Goal: Task Accomplishment & Management: Complete application form

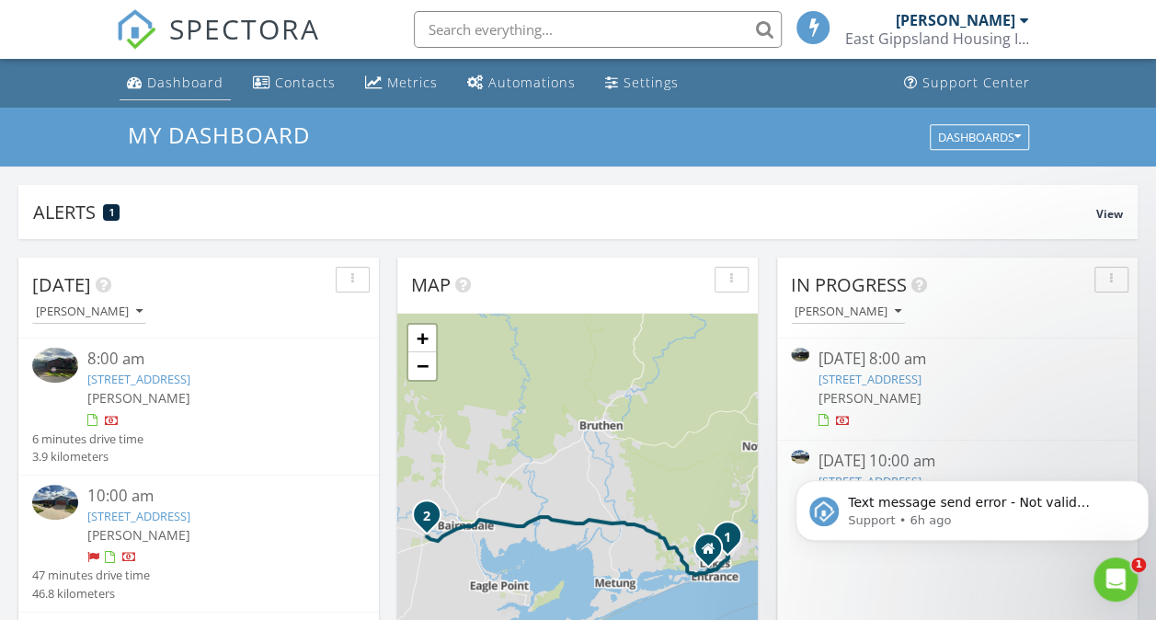
click at [154, 79] on div "Dashboard" at bounding box center [185, 82] width 76 height 17
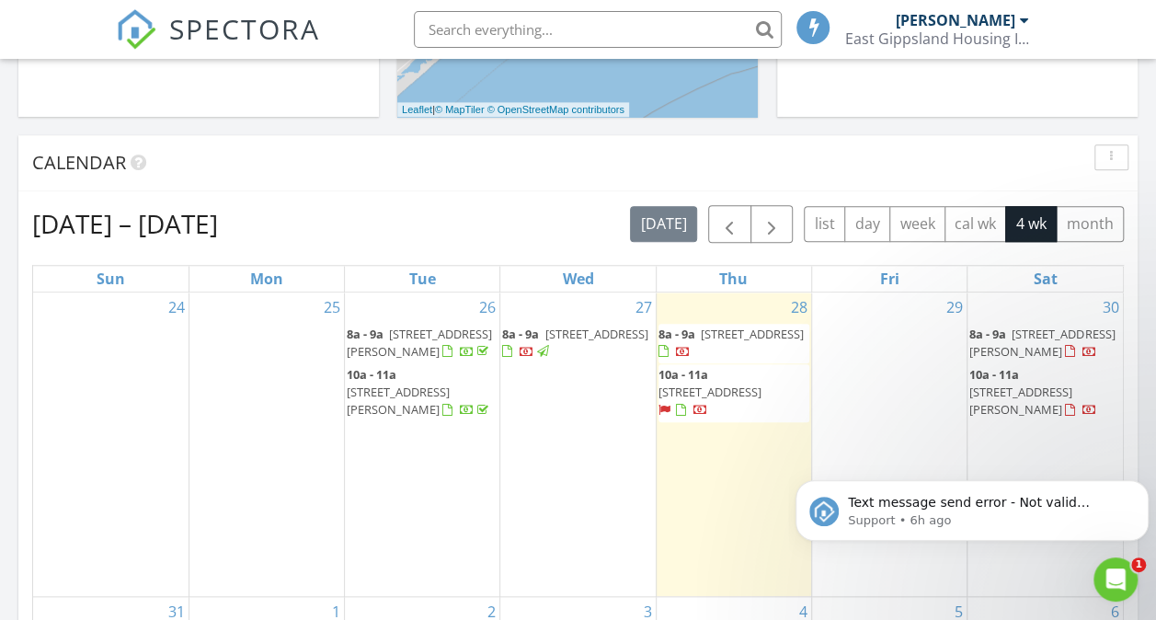
scroll to position [748, 0]
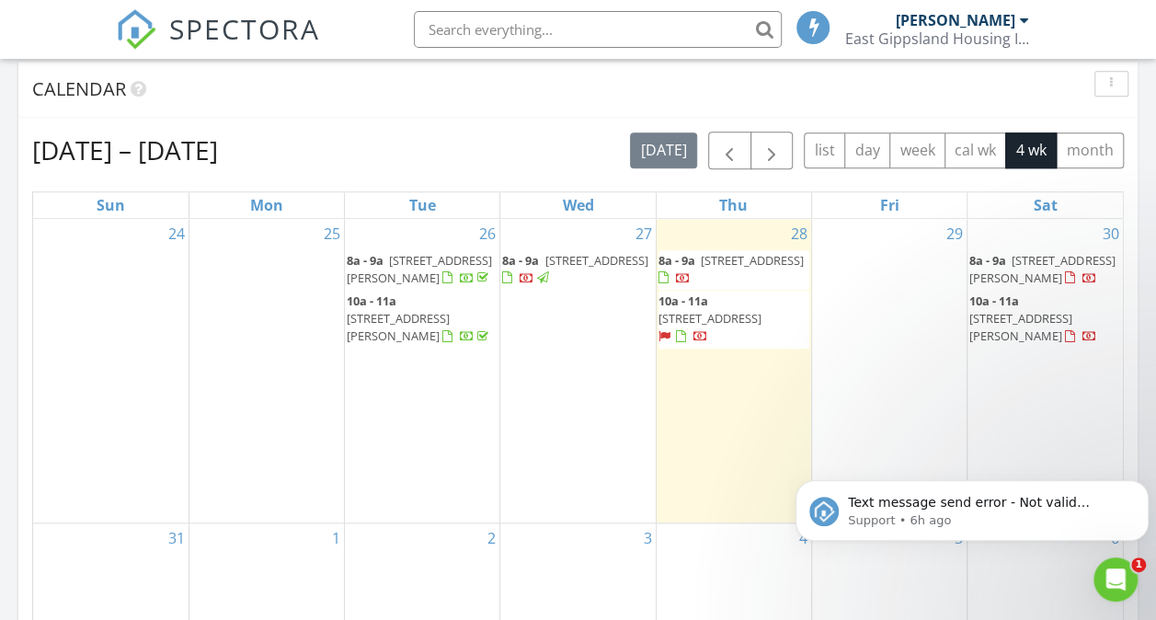
click at [526, 287] on div at bounding box center [527, 279] width 15 height 15
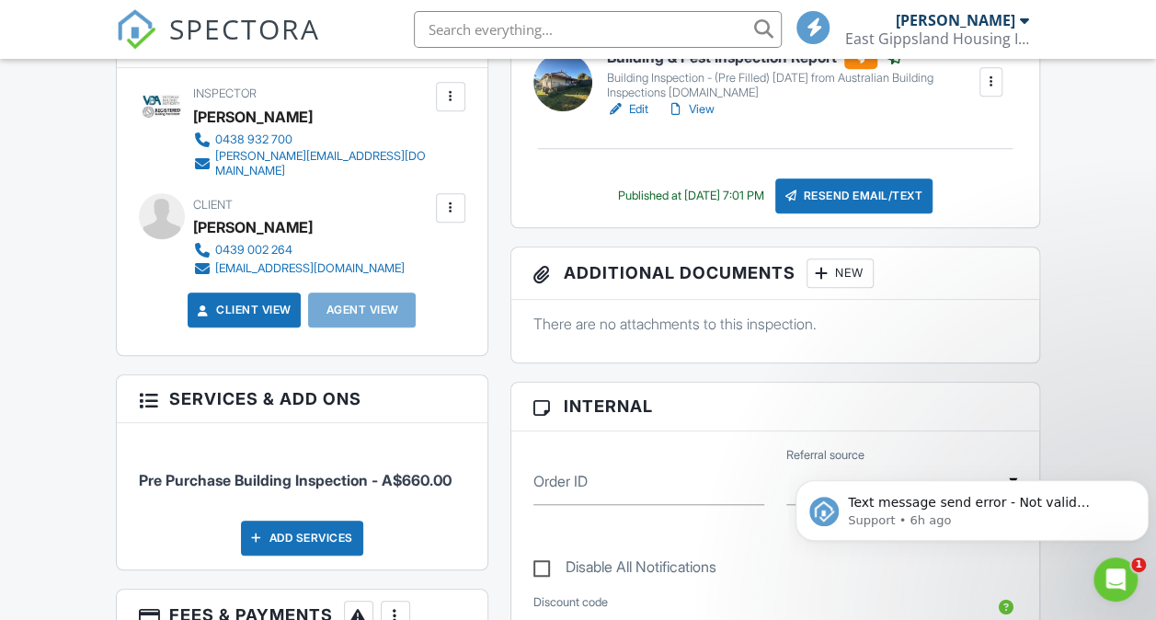
scroll to position [19, 0]
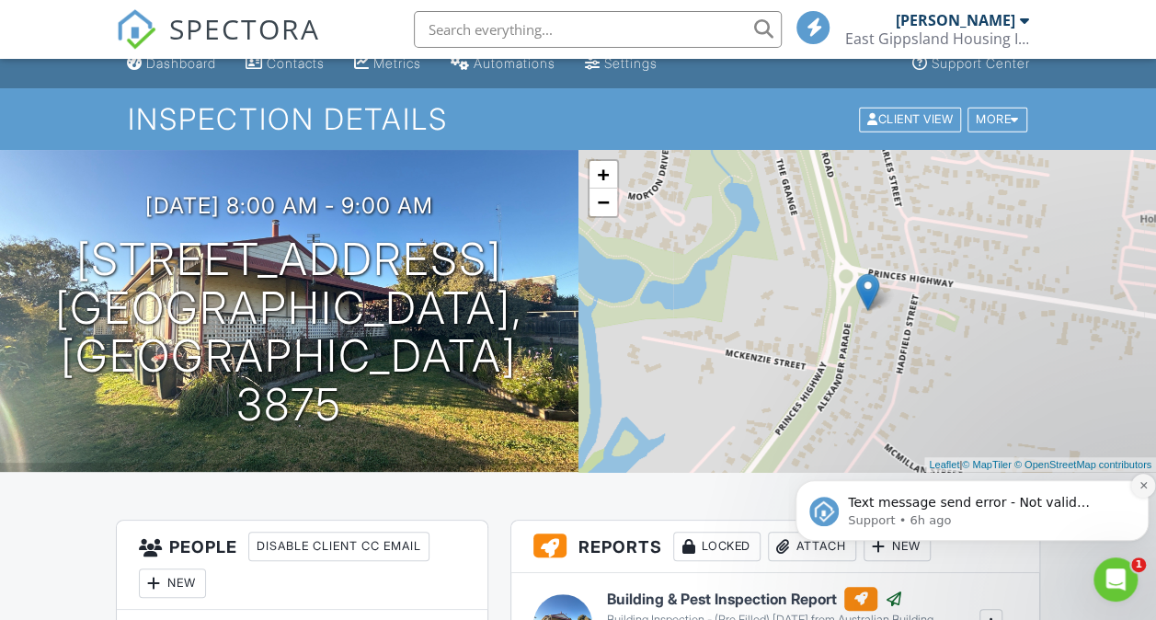
click at [1140, 480] on icon "Dismiss notification" at bounding box center [1143, 485] width 10 height 10
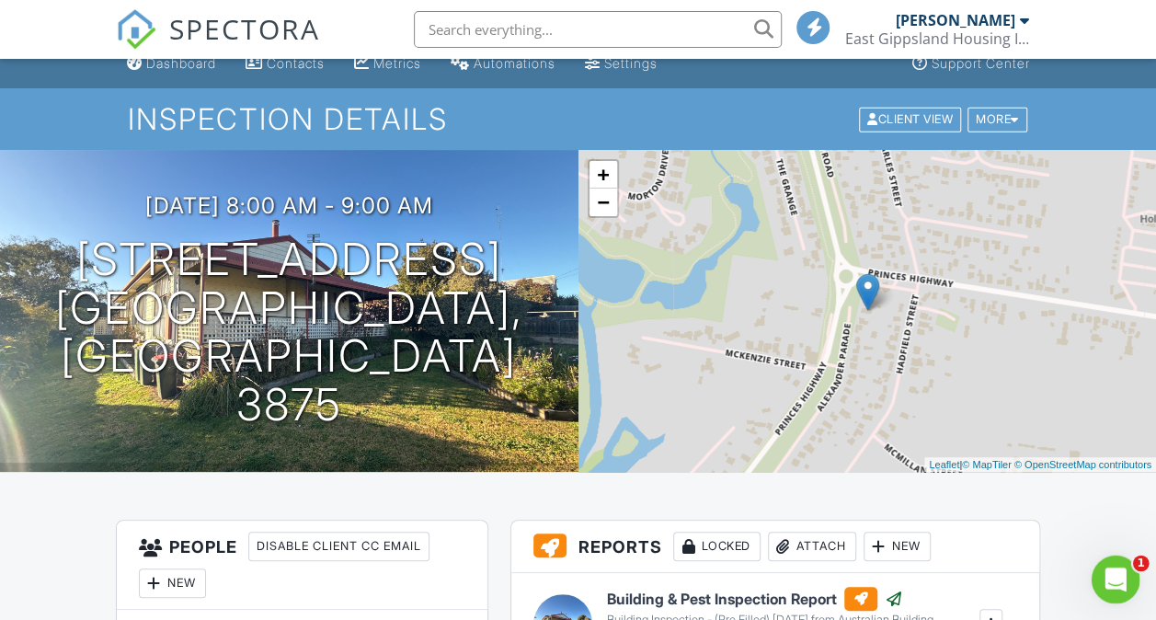
click at [1120, 566] on div "Open Intercom Messenger" at bounding box center [1112, 576] width 61 height 61
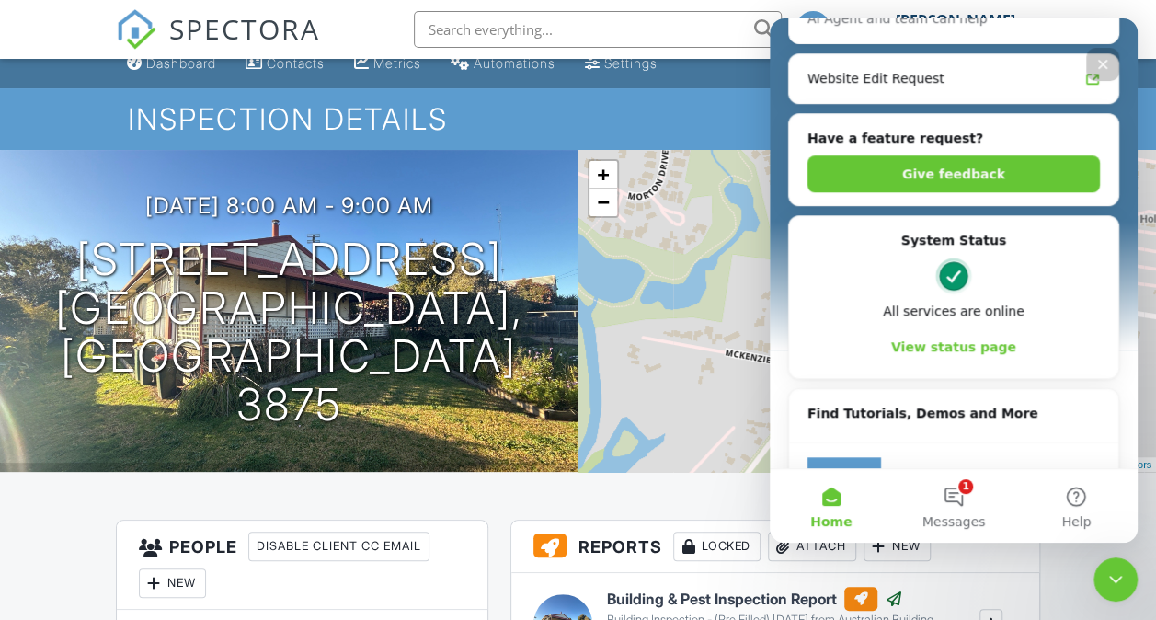
scroll to position [655, 0]
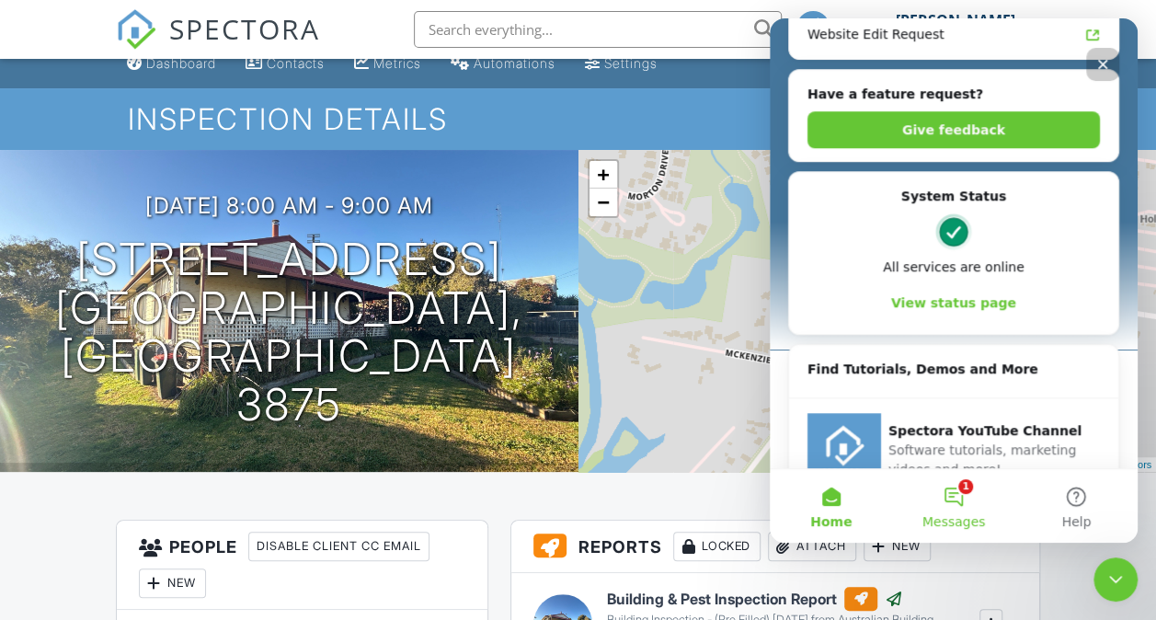
click at [970, 490] on button "1 Messages" at bounding box center [953, 506] width 122 height 74
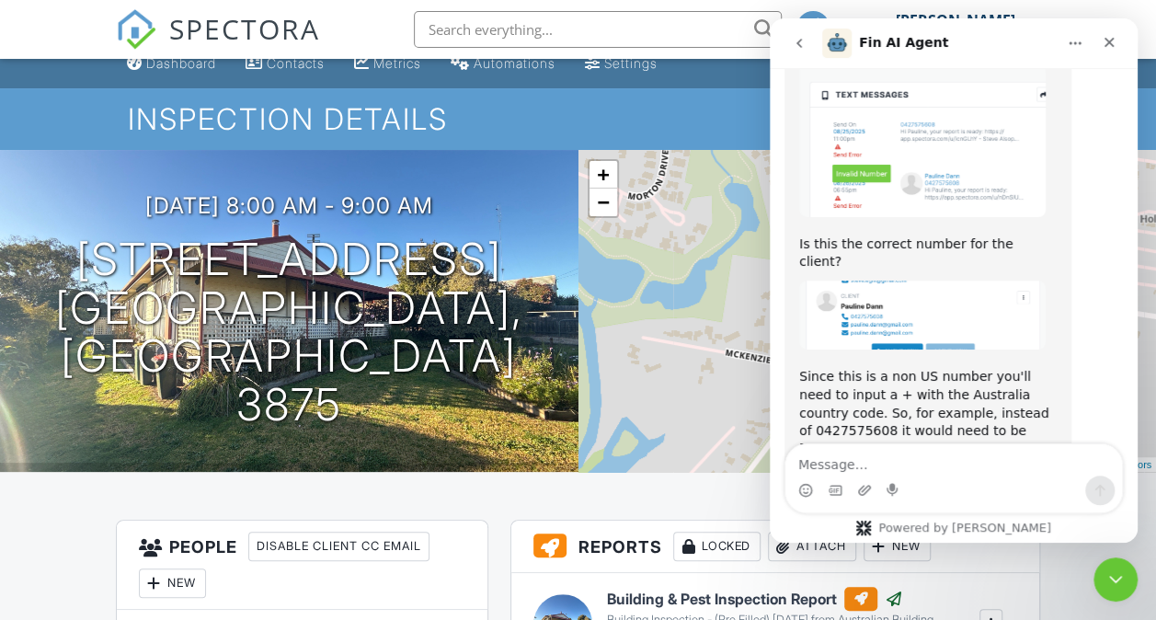
scroll to position [2449, 0]
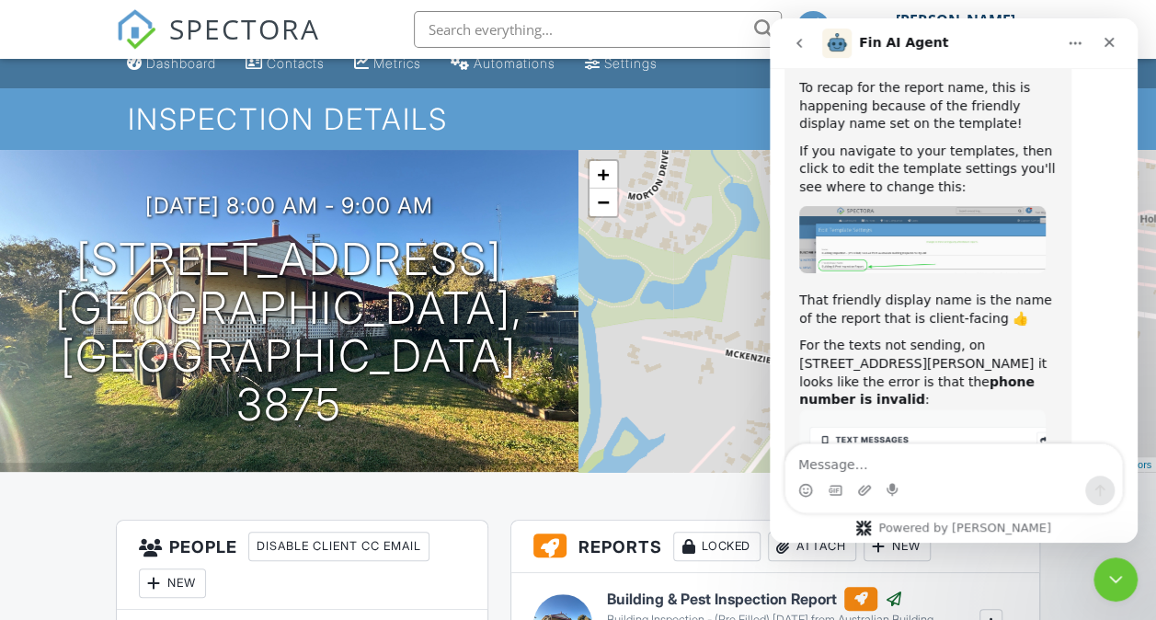
click at [1129, 451] on div "Intercom messenger" at bounding box center [954, 478] width 368 height 70
click at [1133, 457] on div "Intercom messenger" at bounding box center [954, 478] width 368 height 70
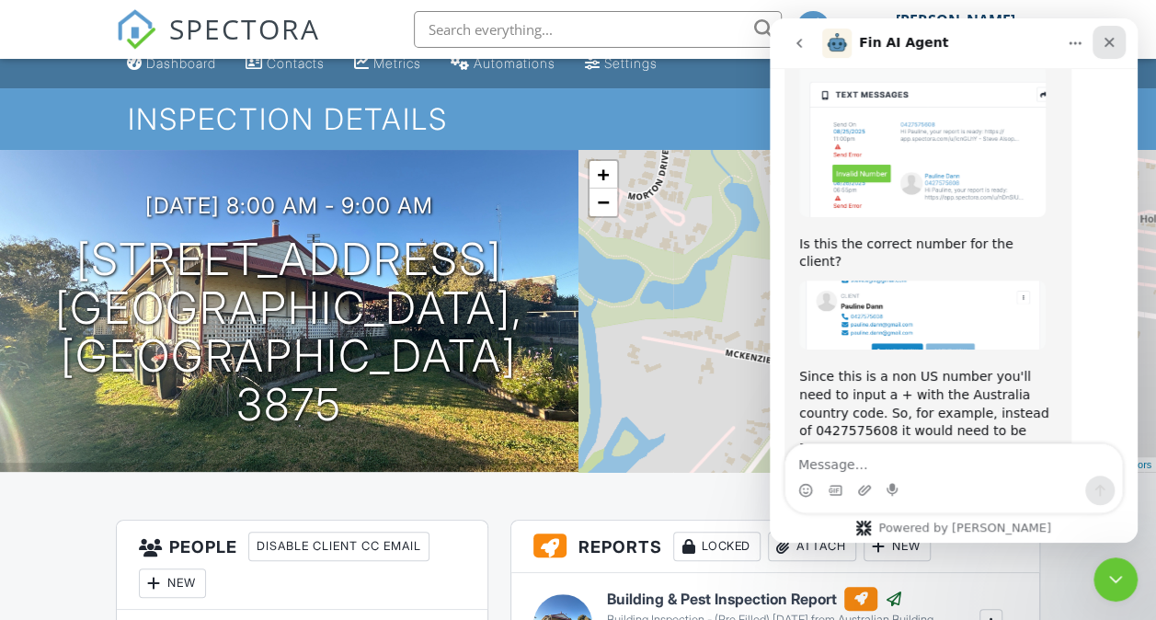
click at [1114, 42] on icon "Close" at bounding box center [1109, 42] width 15 height 15
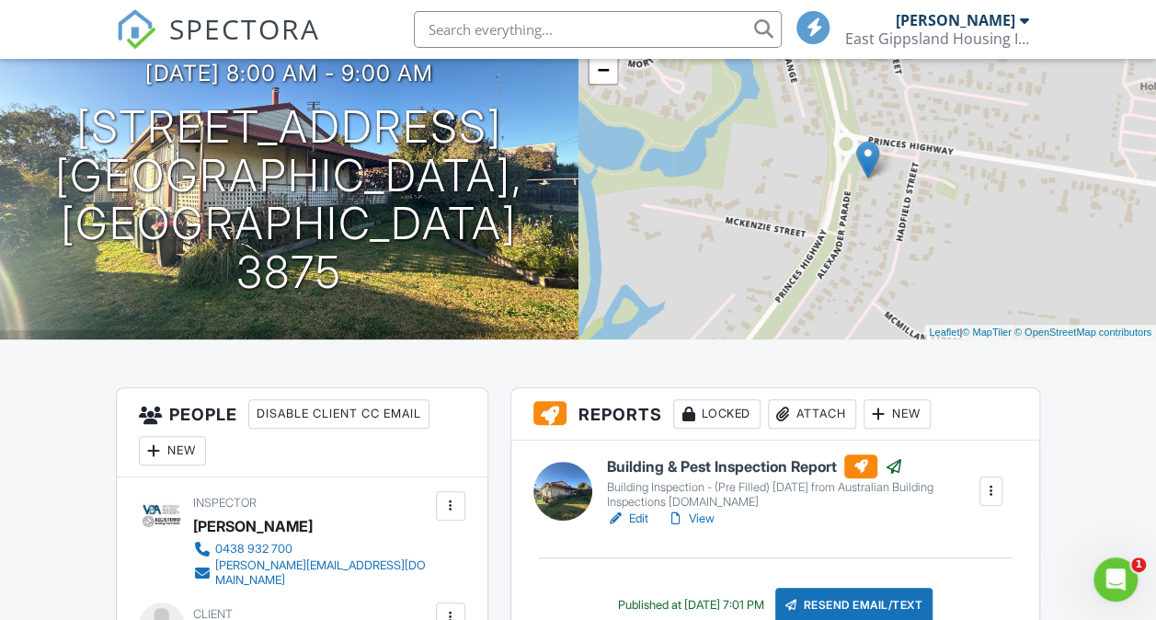
scroll to position [0, 0]
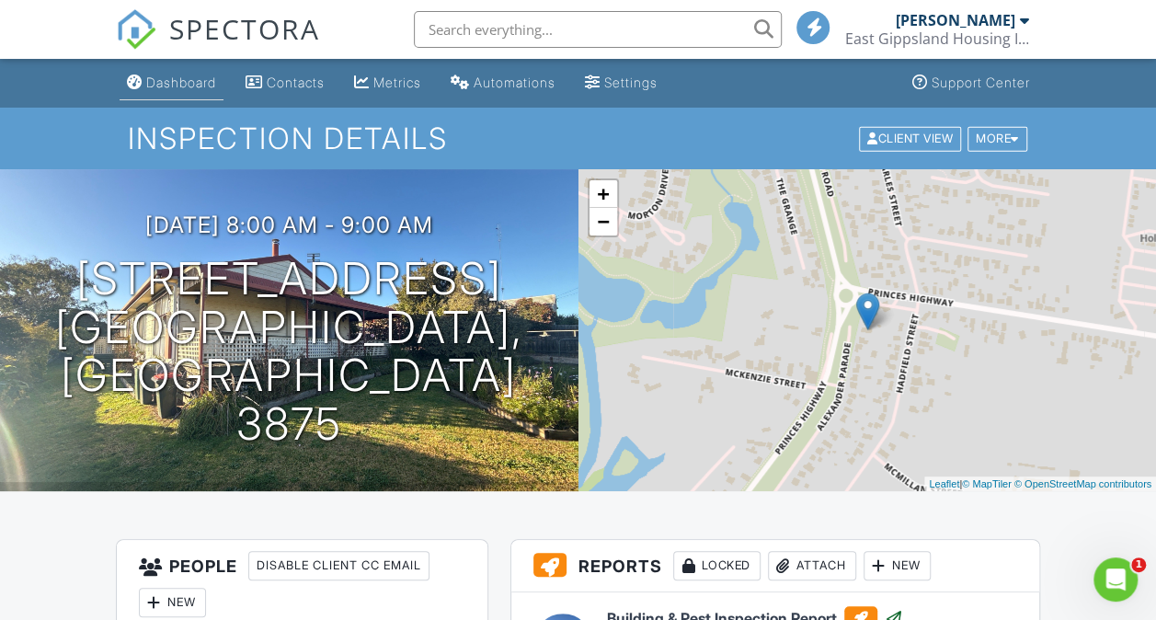
click at [198, 86] on div "Dashboard" at bounding box center [181, 82] width 70 height 16
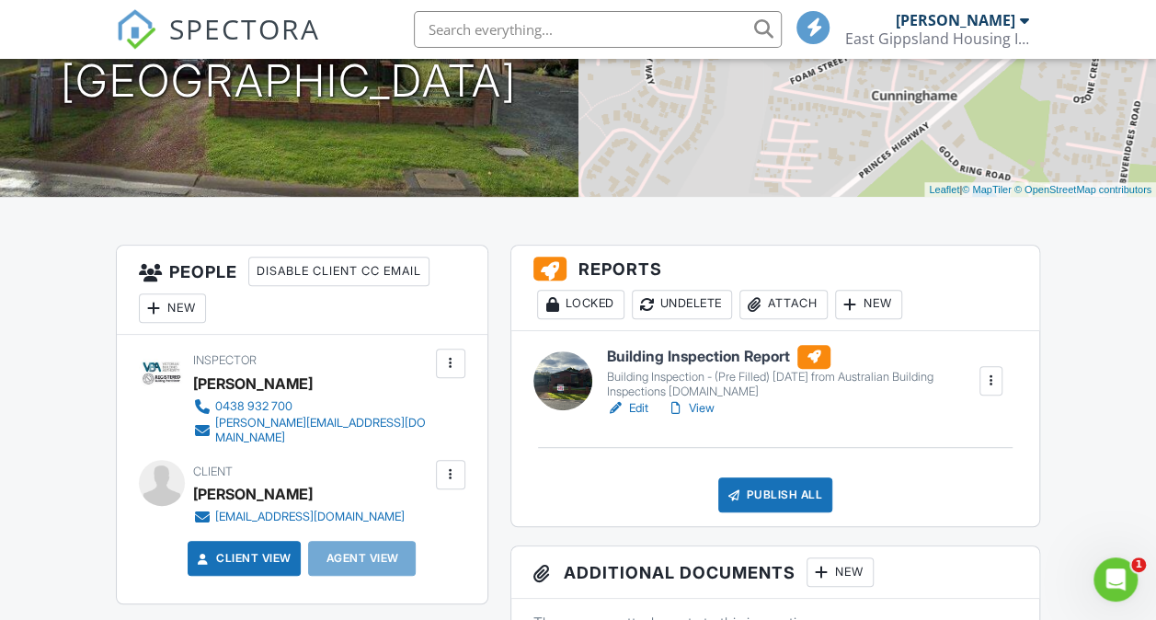
click at [690, 406] on link "View" at bounding box center [691, 408] width 48 height 18
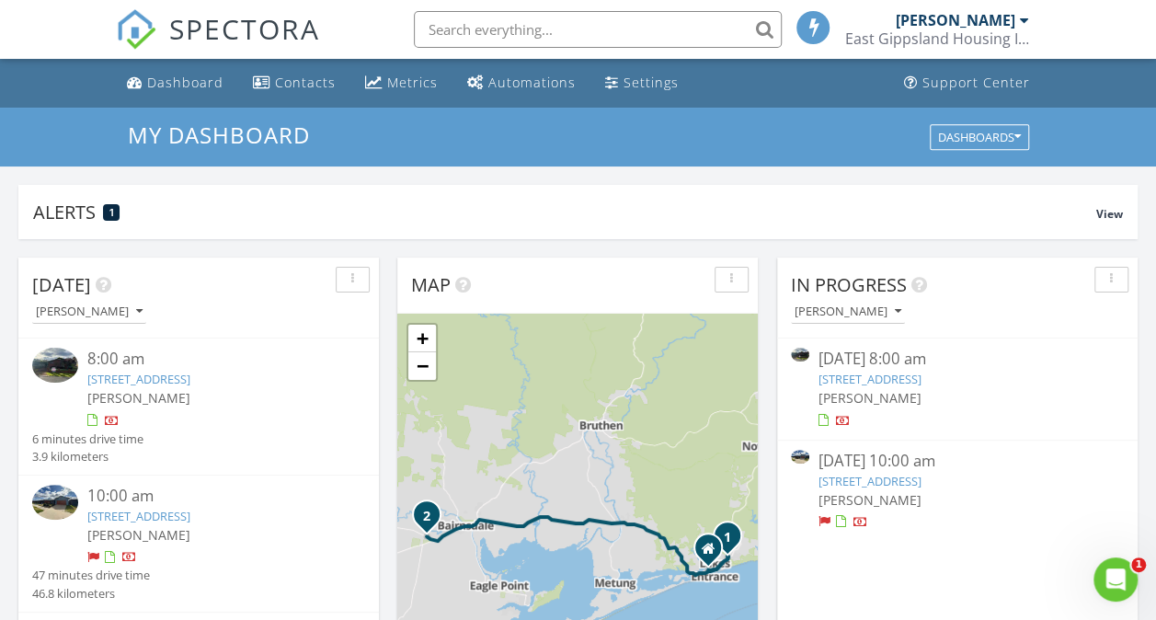
click at [162, 377] on link "[STREET_ADDRESS]" at bounding box center [138, 379] width 103 height 17
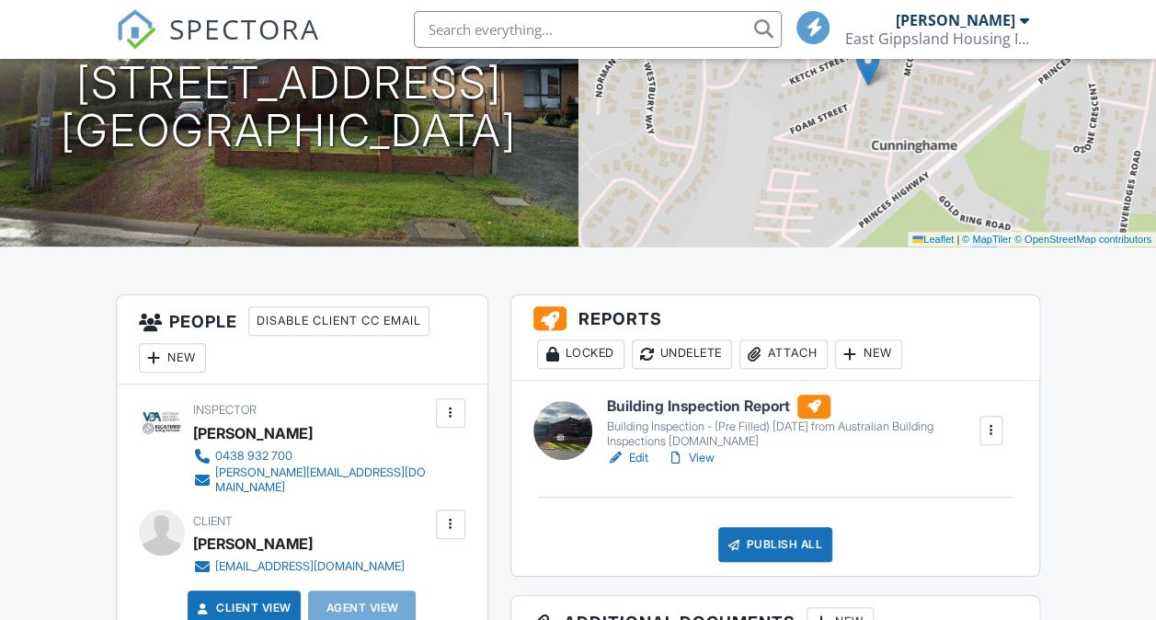
scroll to position [245, 0]
click at [640, 460] on link "Edit" at bounding box center [627, 458] width 41 height 18
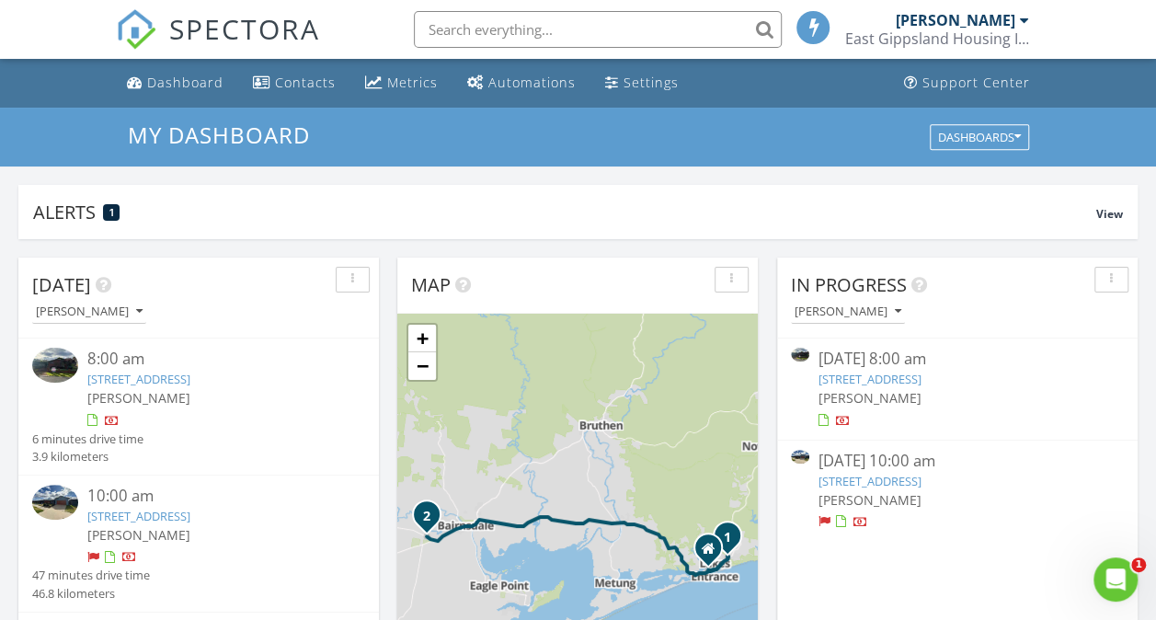
click at [171, 377] on link "16 Panoramic Drive , Lakes Entrance, VIC 3909" at bounding box center [138, 379] width 103 height 17
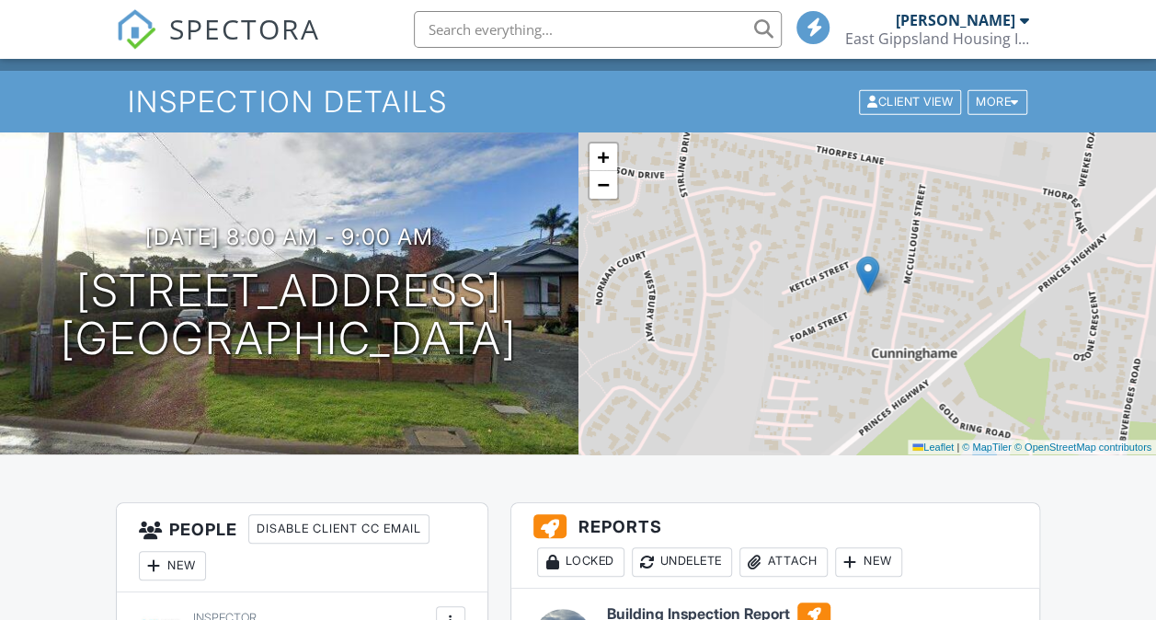
scroll to position [110, 0]
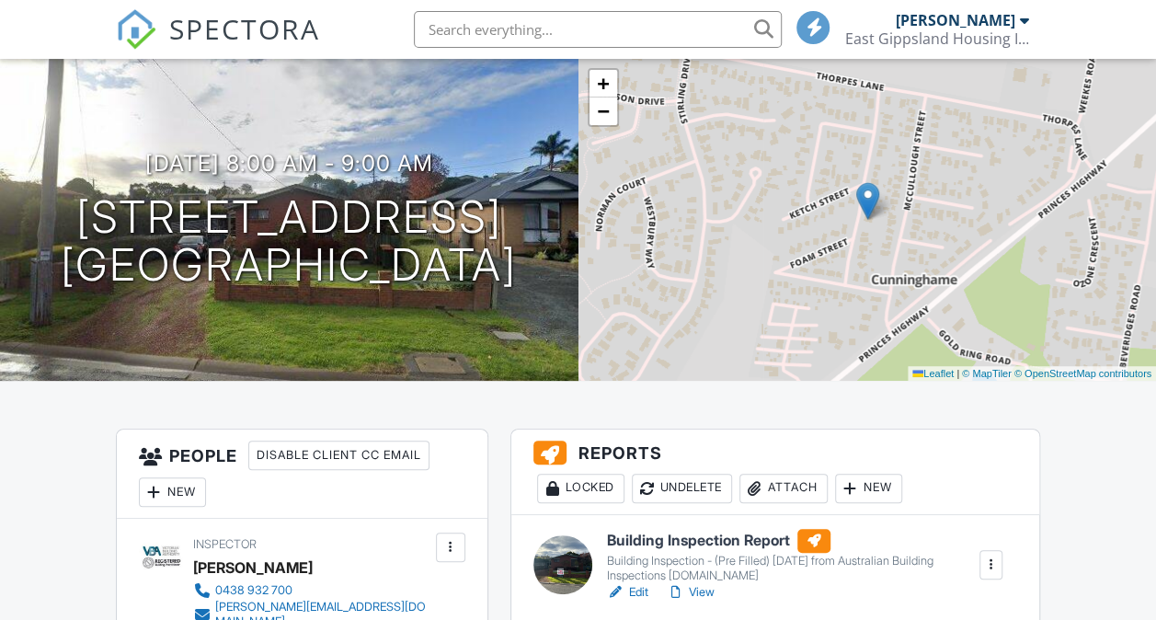
click at [685, 585] on div at bounding box center [676, 592] width 18 height 18
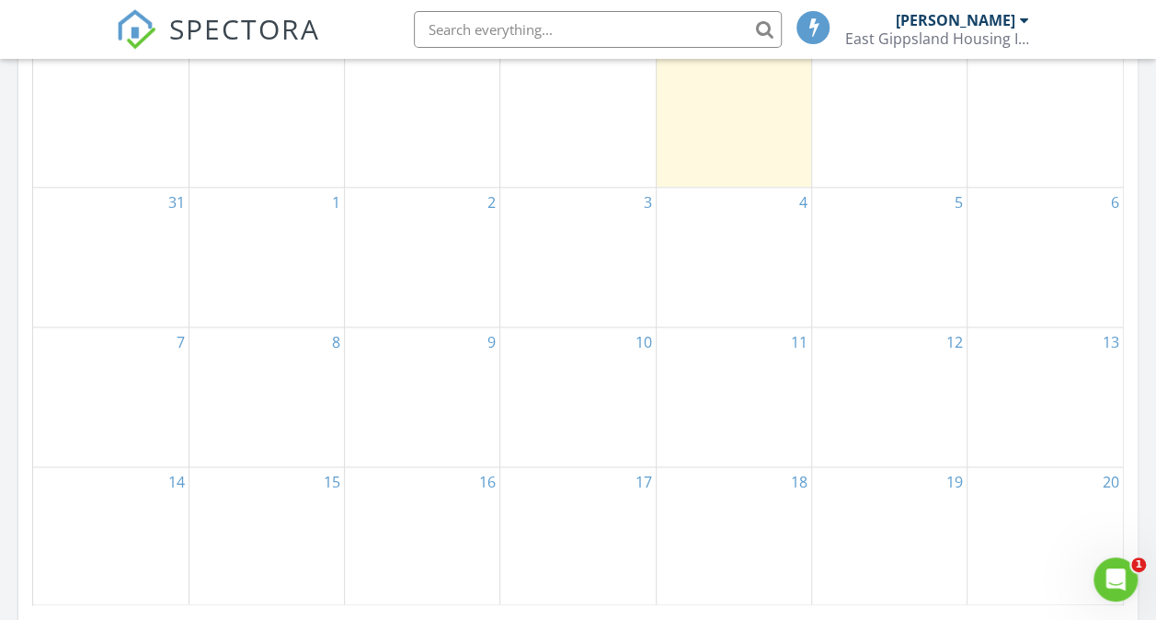
scroll to position [542, 0]
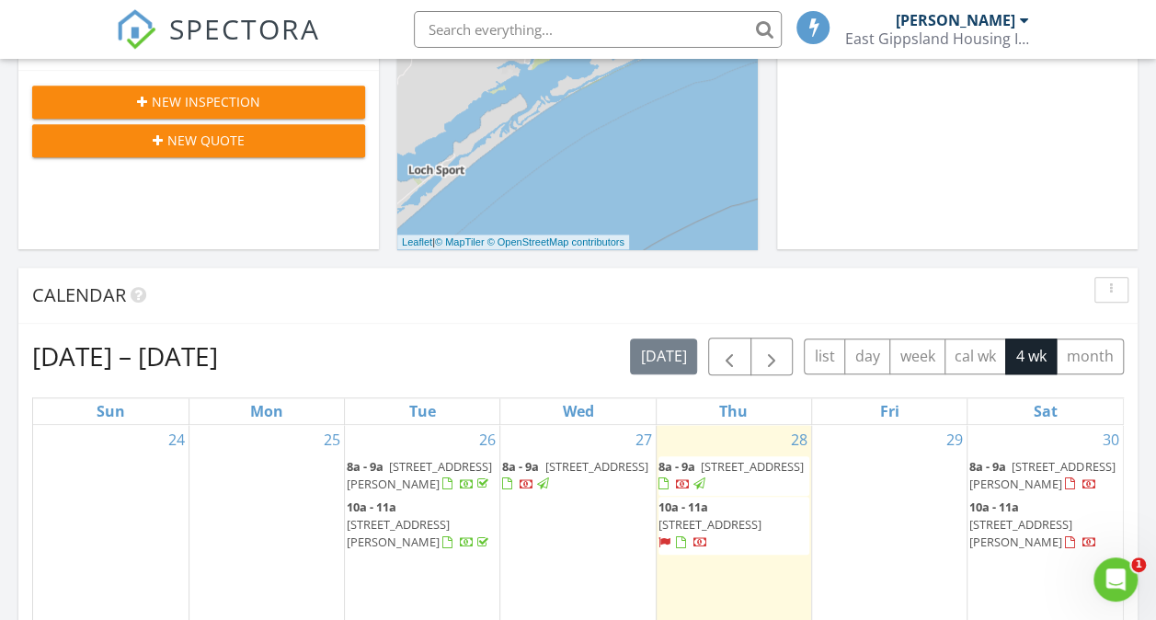
click at [728, 531] on span "18 Whipbird St, Bairnsdale 3875" at bounding box center [709, 524] width 103 height 17
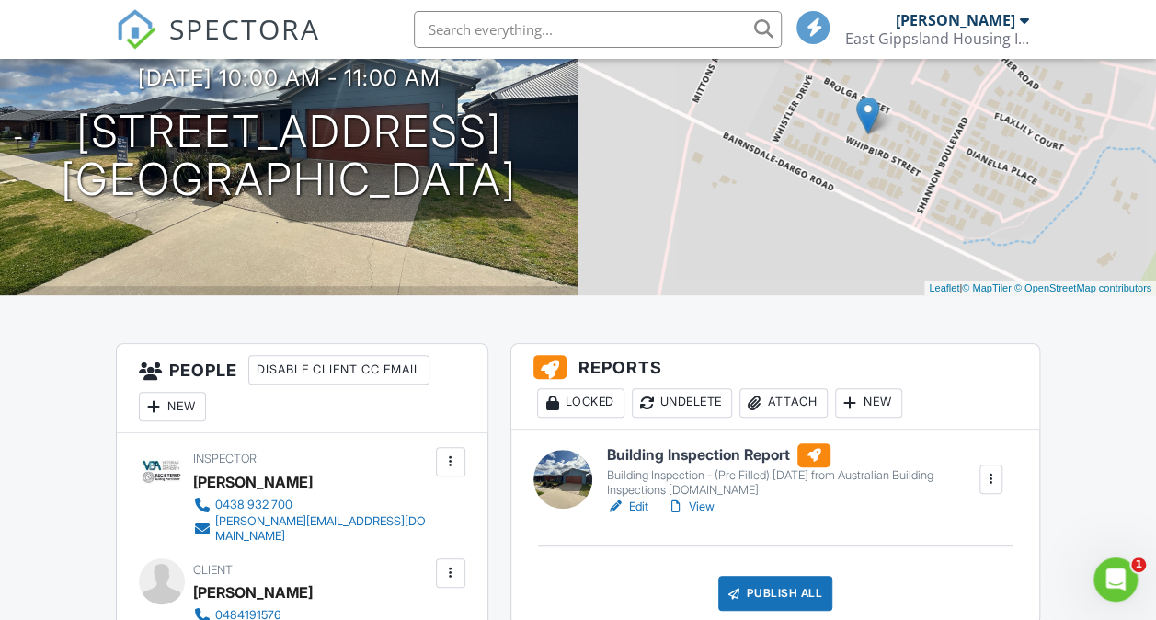
scroll to position [221, 0]
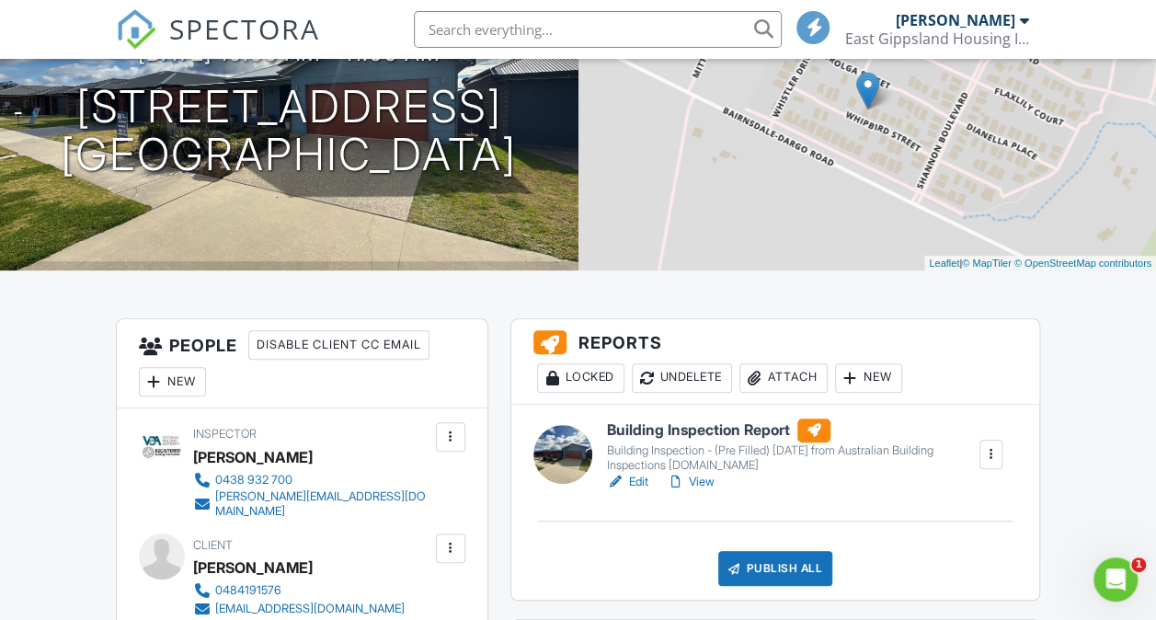
click at [705, 482] on link "View" at bounding box center [691, 482] width 48 height 18
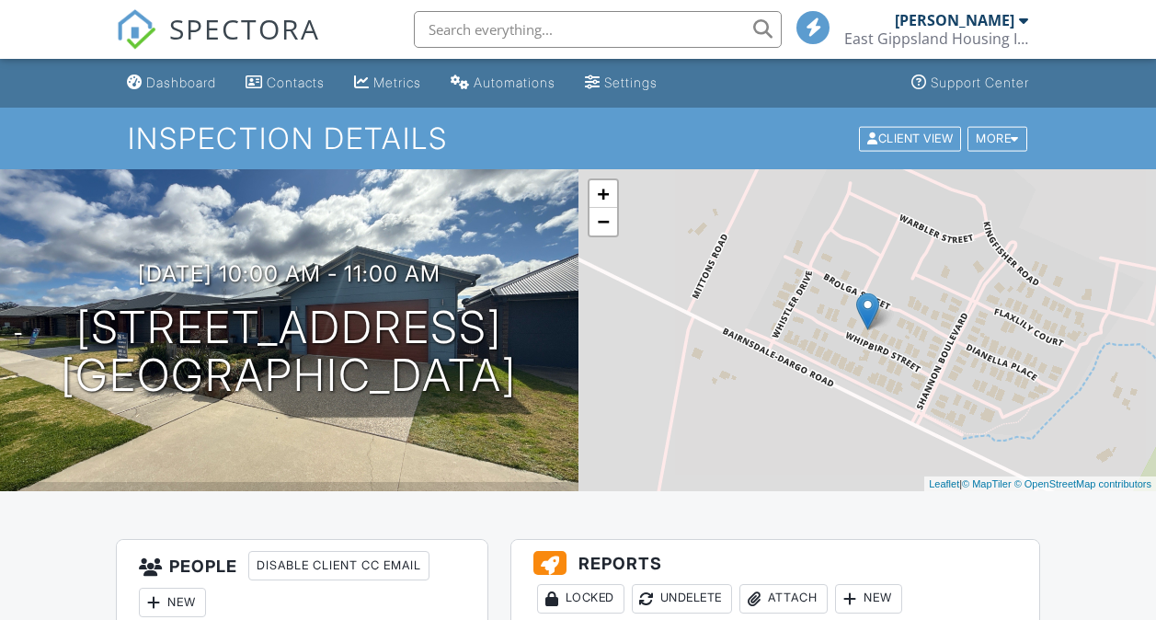
click at [213, 88] on div "Dashboard" at bounding box center [181, 82] width 70 height 16
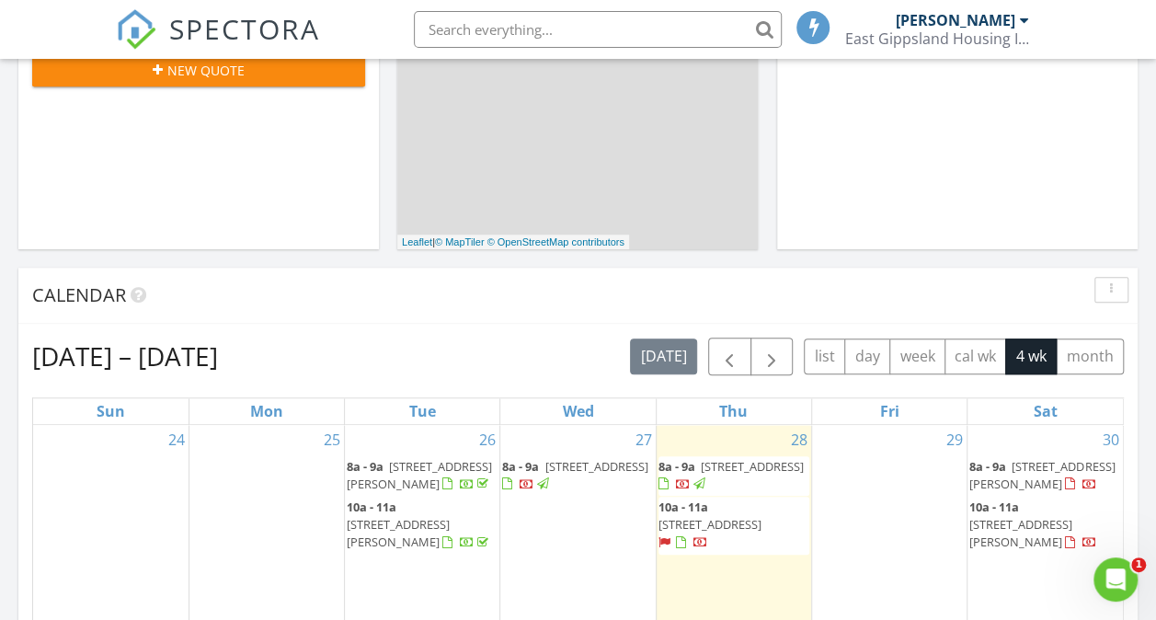
scroll to position [577, 0]
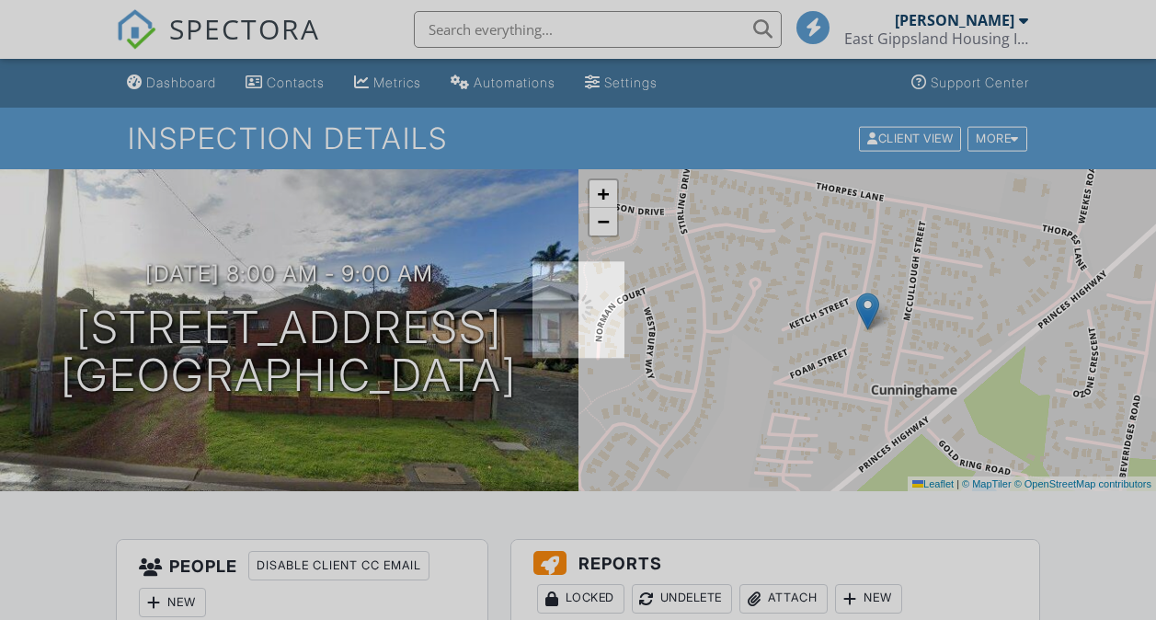
scroll to position [542, 0]
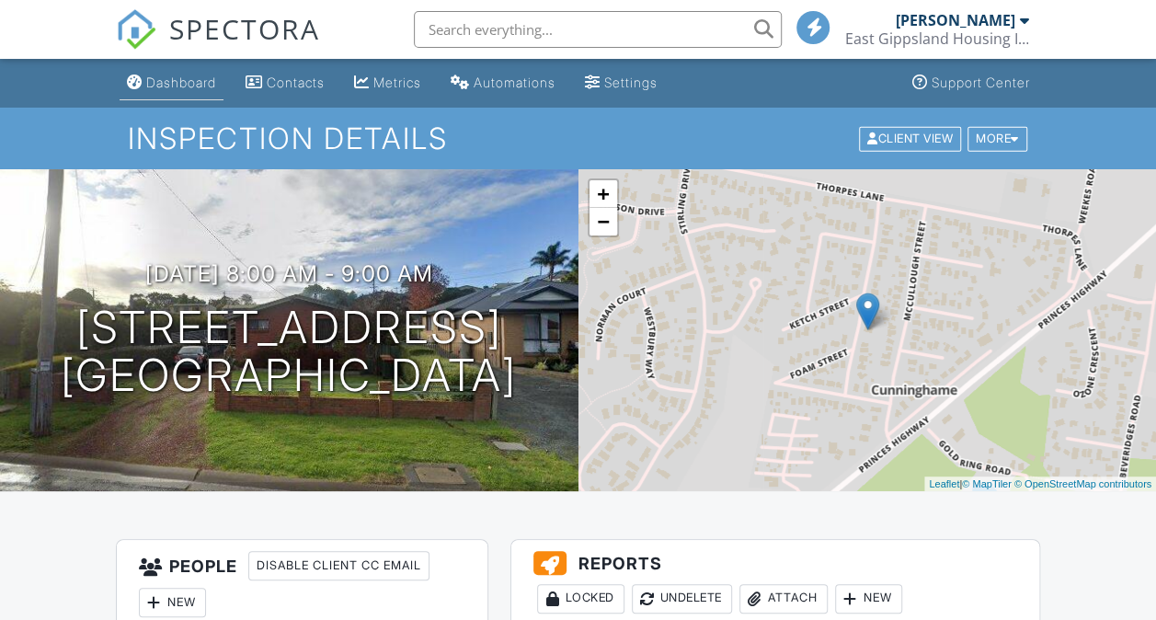
click at [193, 82] on div "Dashboard" at bounding box center [181, 82] width 70 height 16
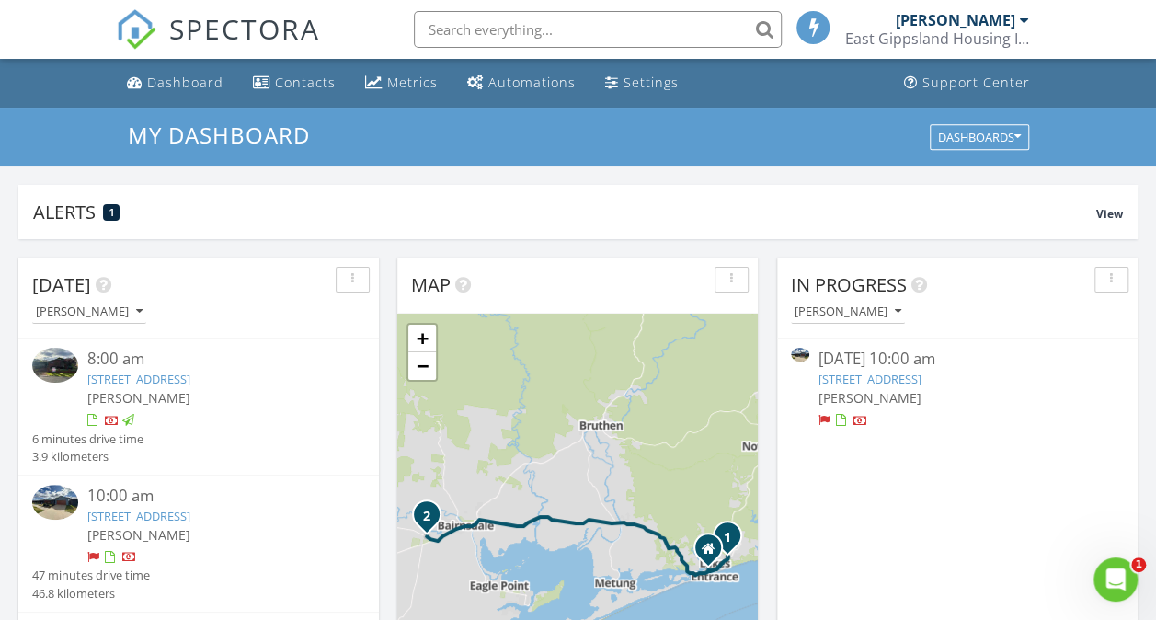
click at [874, 383] on link "[STREET_ADDRESS]" at bounding box center [869, 379] width 103 height 17
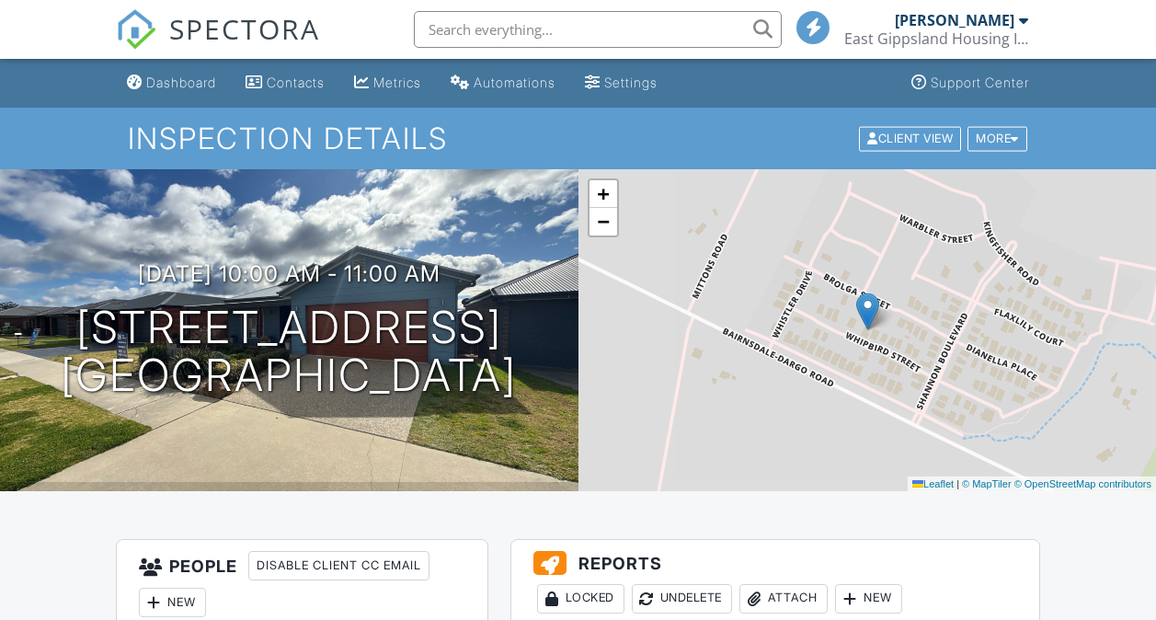
scroll to position [542, 0]
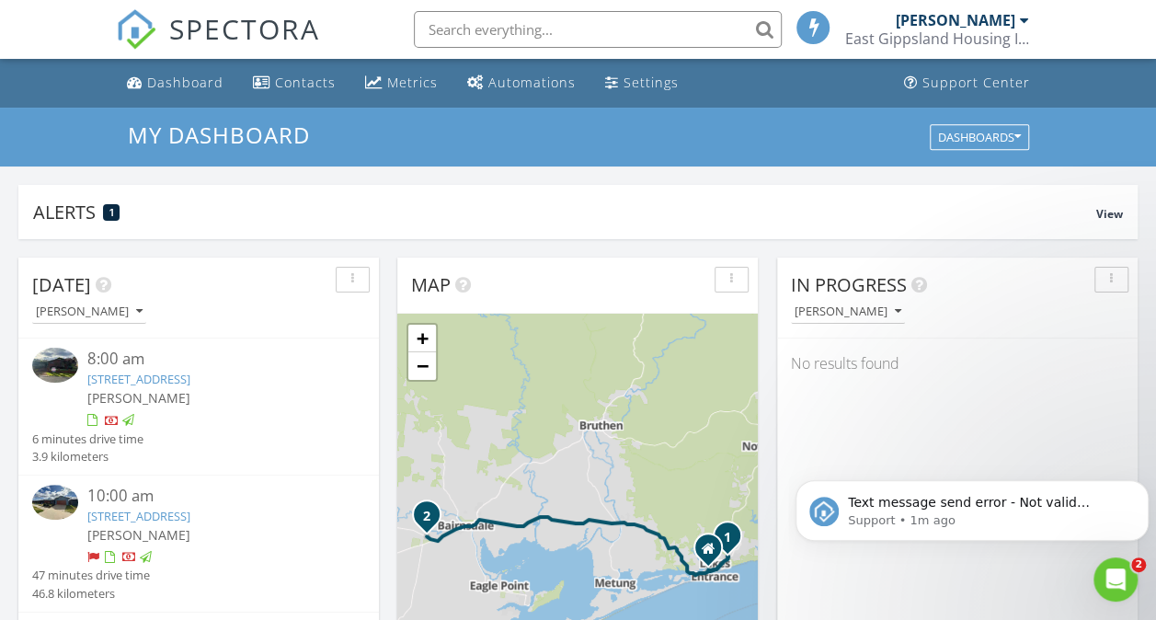
click at [94, 564] on div at bounding box center [93, 558] width 12 height 12
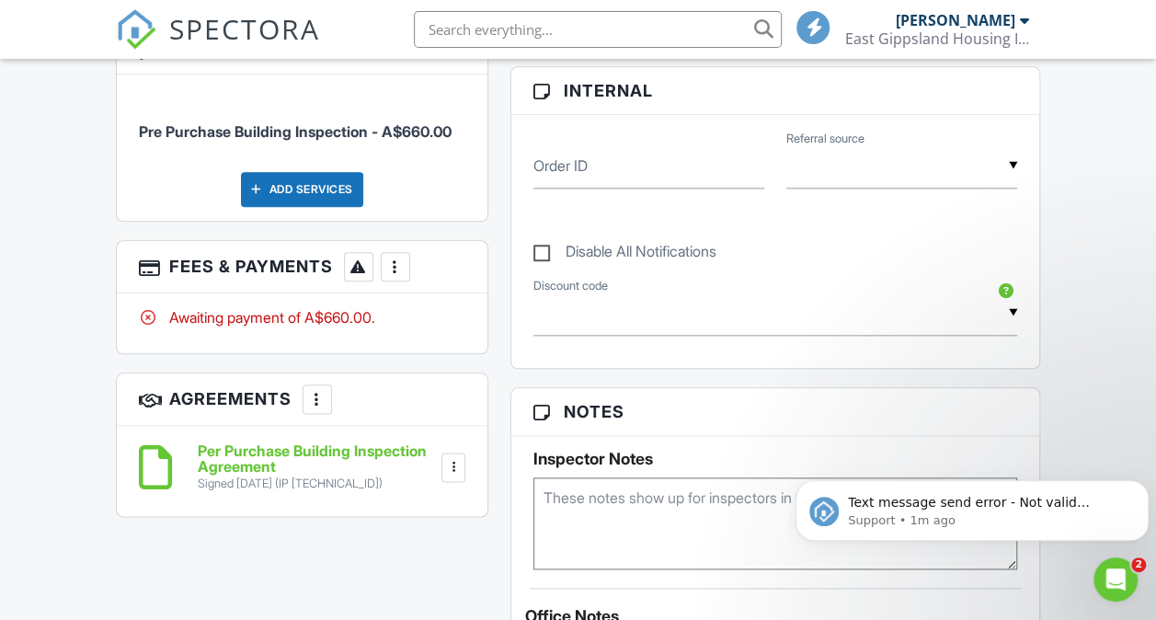
scroll to position [934, 0]
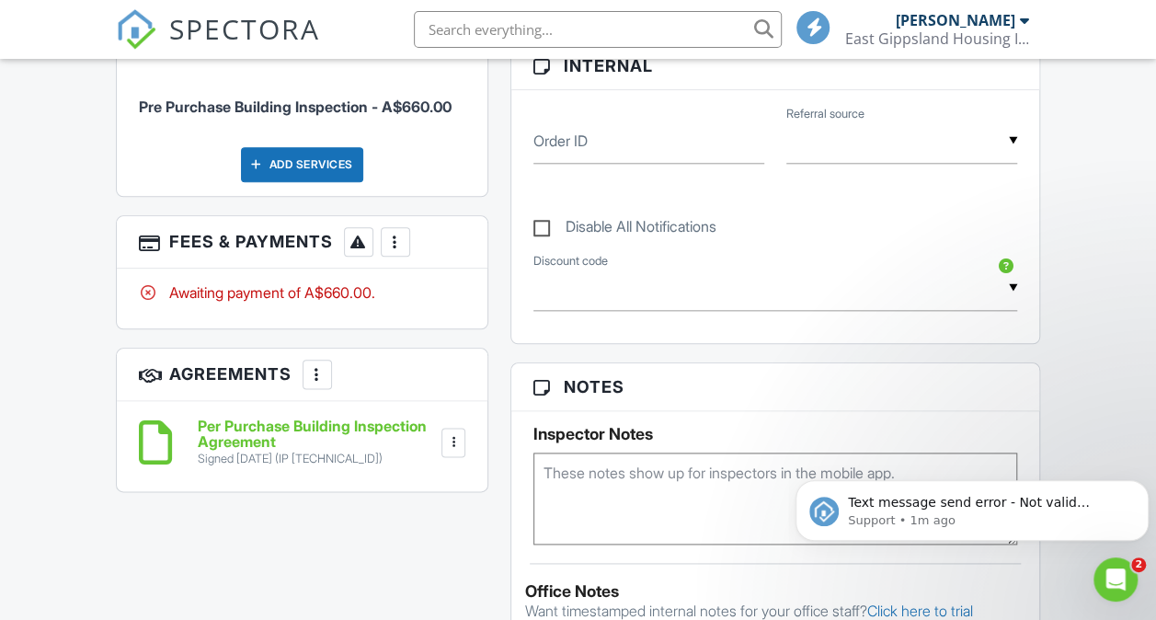
click at [390, 234] on div at bounding box center [395, 242] width 18 height 18
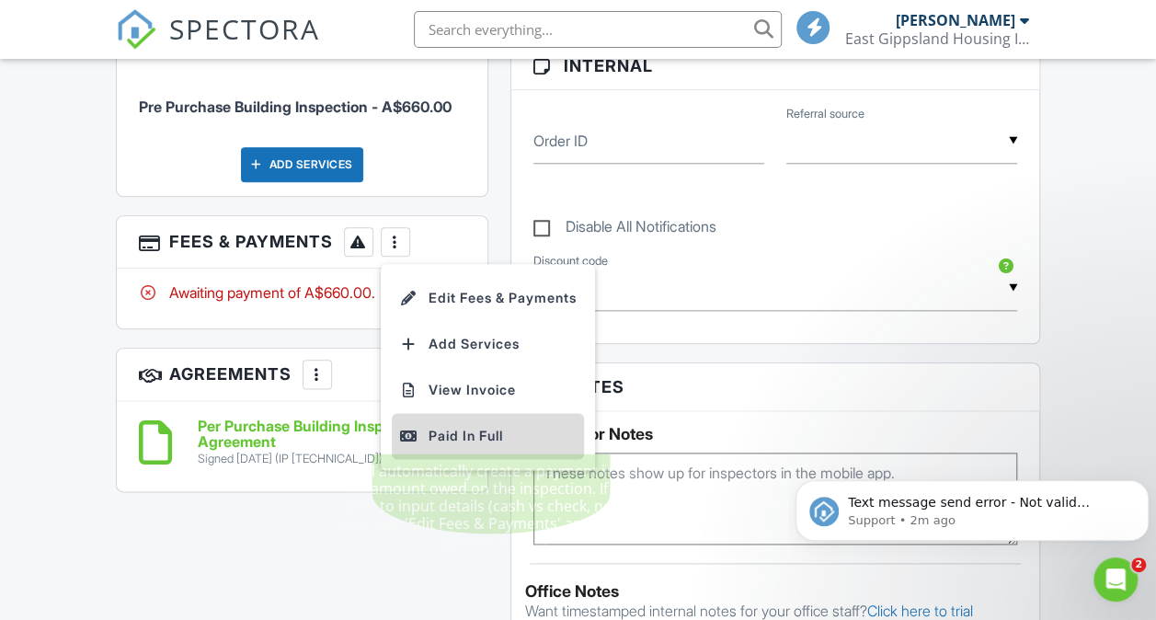
click at [470, 425] on div "Paid In Full" at bounding box center [487, 436] width 177 height 22
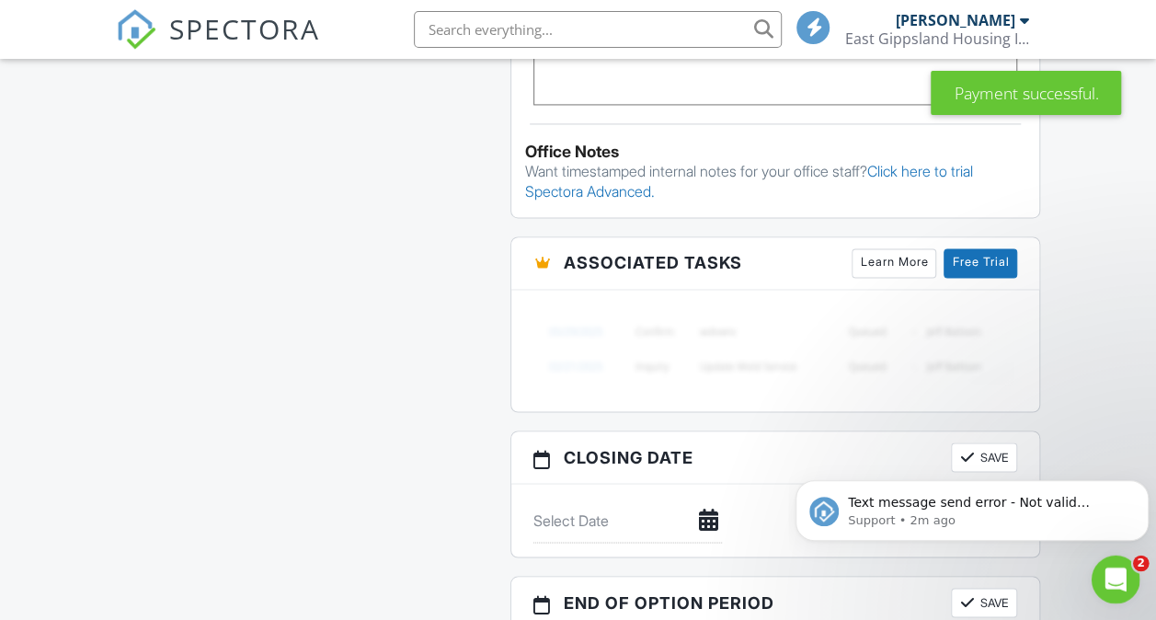
click at [1093, 561] on div "Open Intercom Messenger" at bounding box center [1113, 576] width 44 height 44
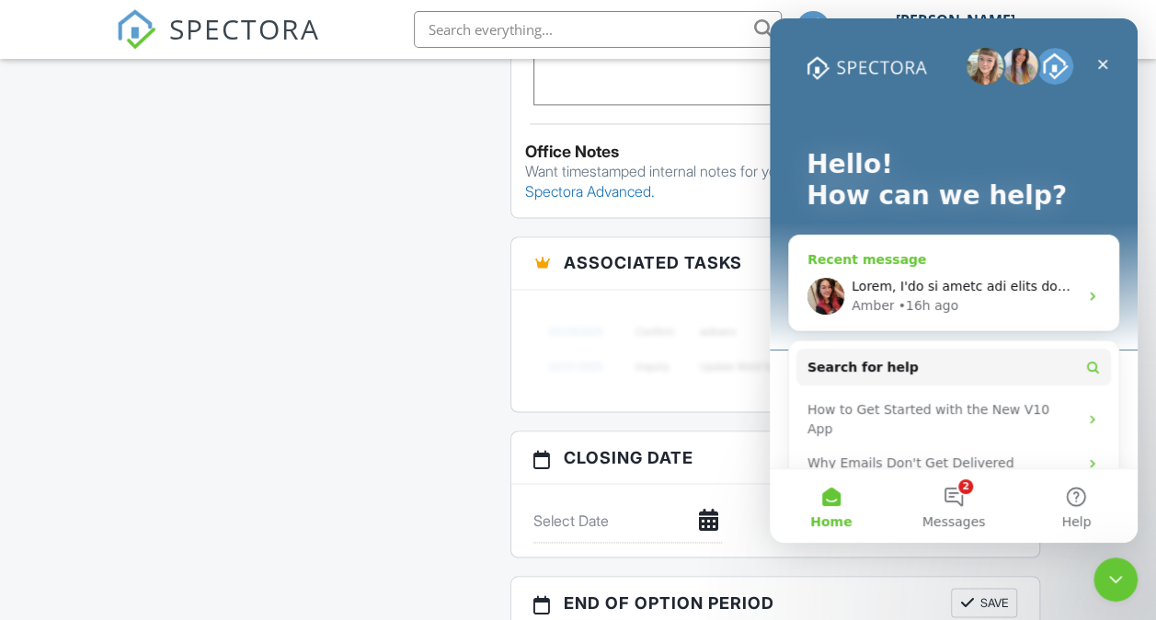
click at [897, 265] on div "Amber • 16h ago" at bounding box center [953, 296] width 329 height 68
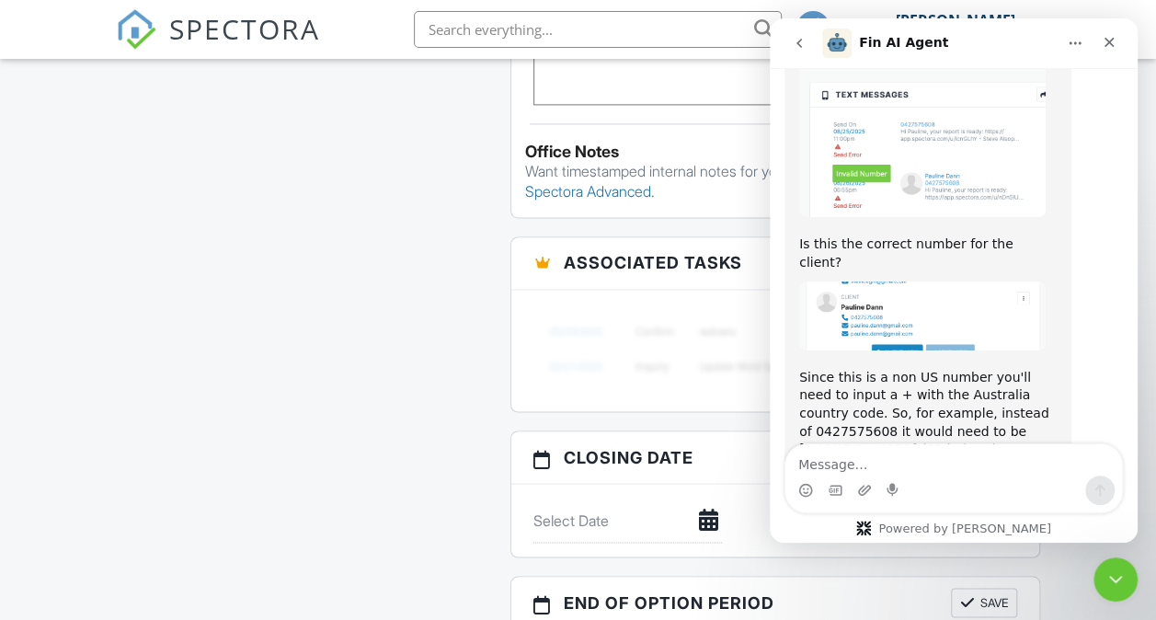
scroll to position [2793, 0]
click at [1108, 51] on div "Close" at bounding box center [1108, 42] width 33 height 33
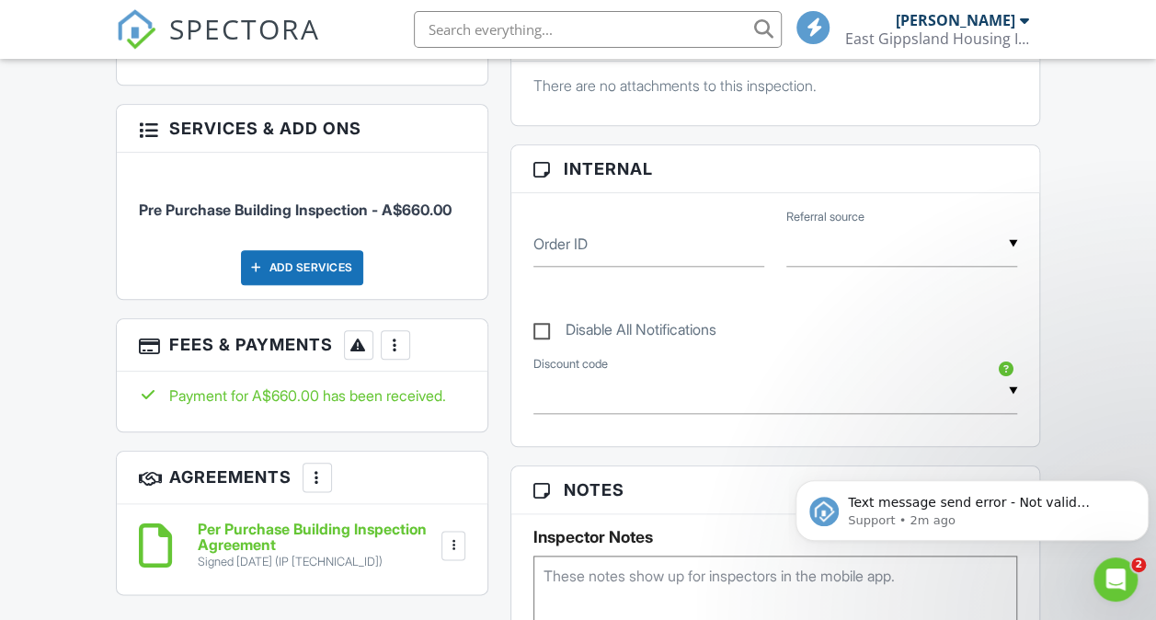
scroll to position [291, 0]
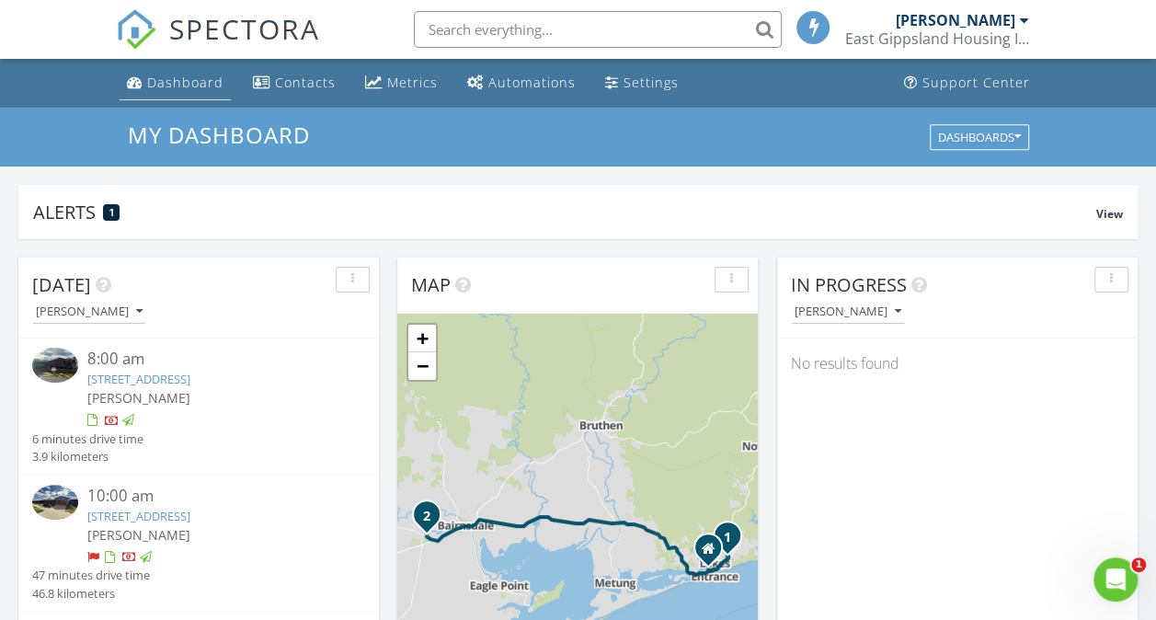
click at [182, 86] on div "Dashboard" at bounding box center [185, 82] width 76 height 17
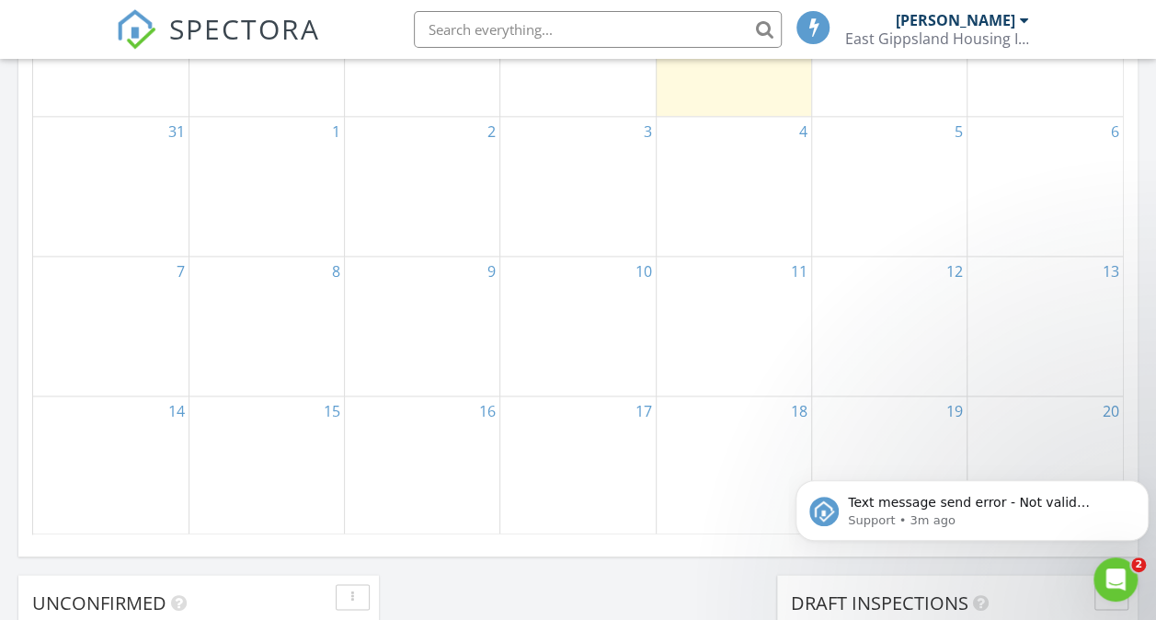
scroll to position [612, 0]
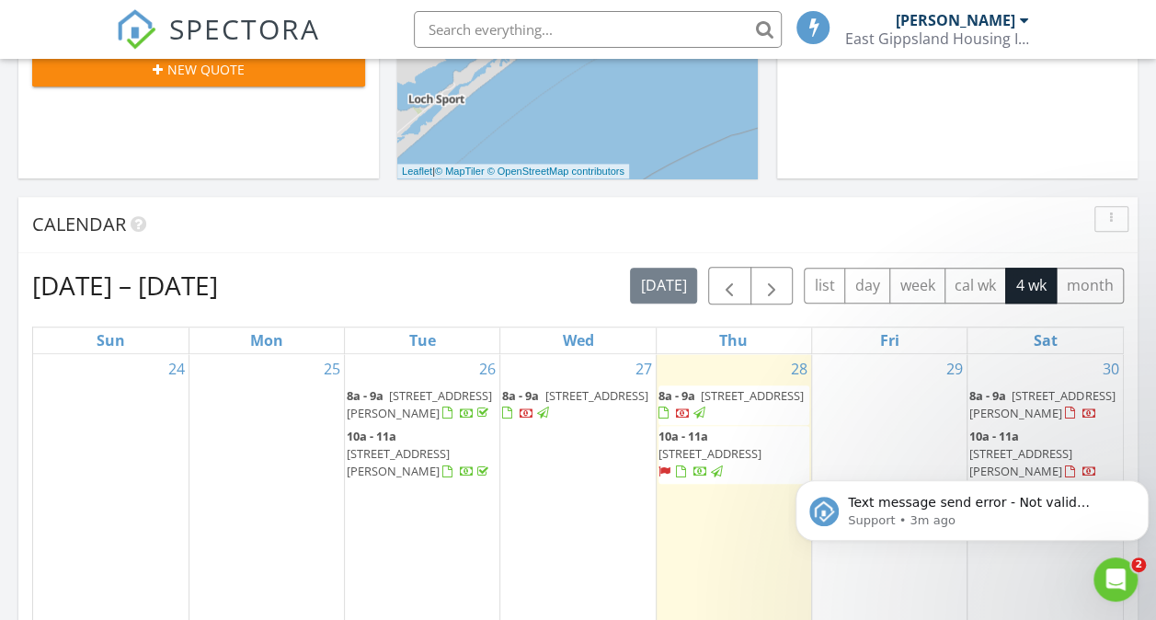
click at [523, 422] on div at bounding box center [527, 414] width 15 height 15
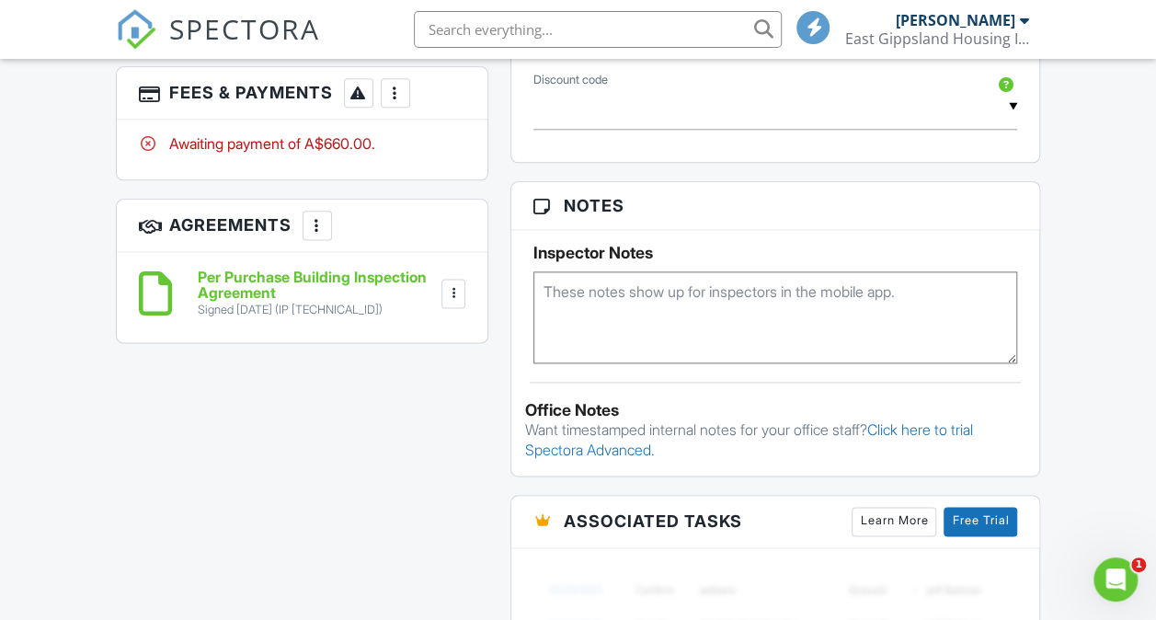
click at [388, 86] on div at bounding box center [395, 93] width 18 height 18
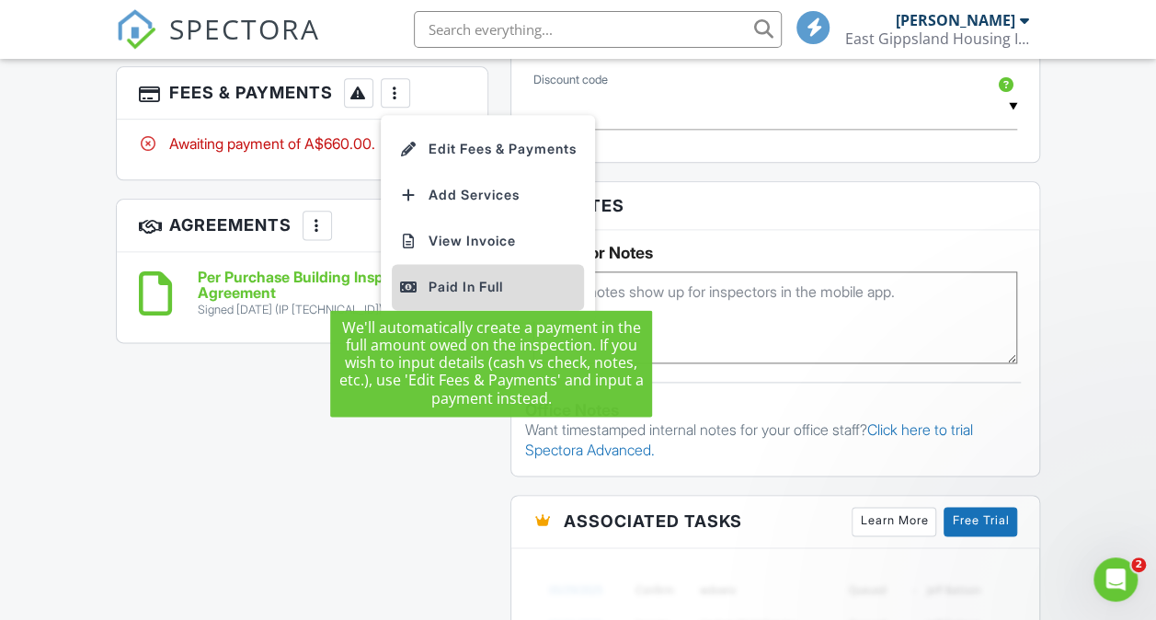
click at [422, 277] on div "Paid In Full" at bounding box center [487, 287] width 177 height 22
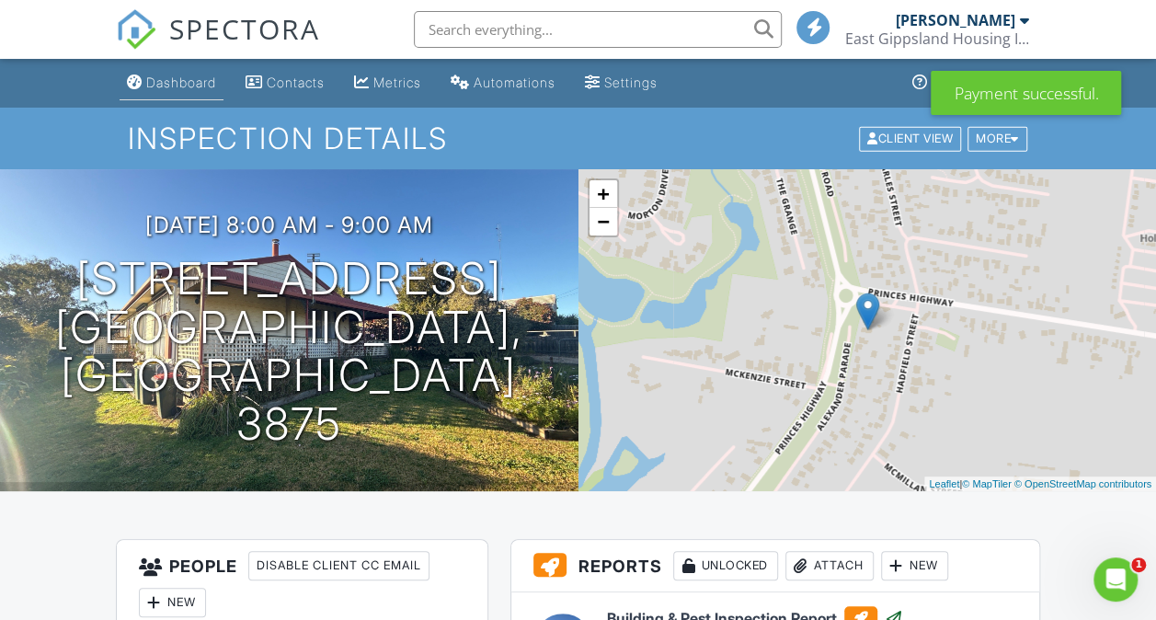
click at [175, 75] on div "Dashboard" at bounding box center [181, 82] width 70 height 16
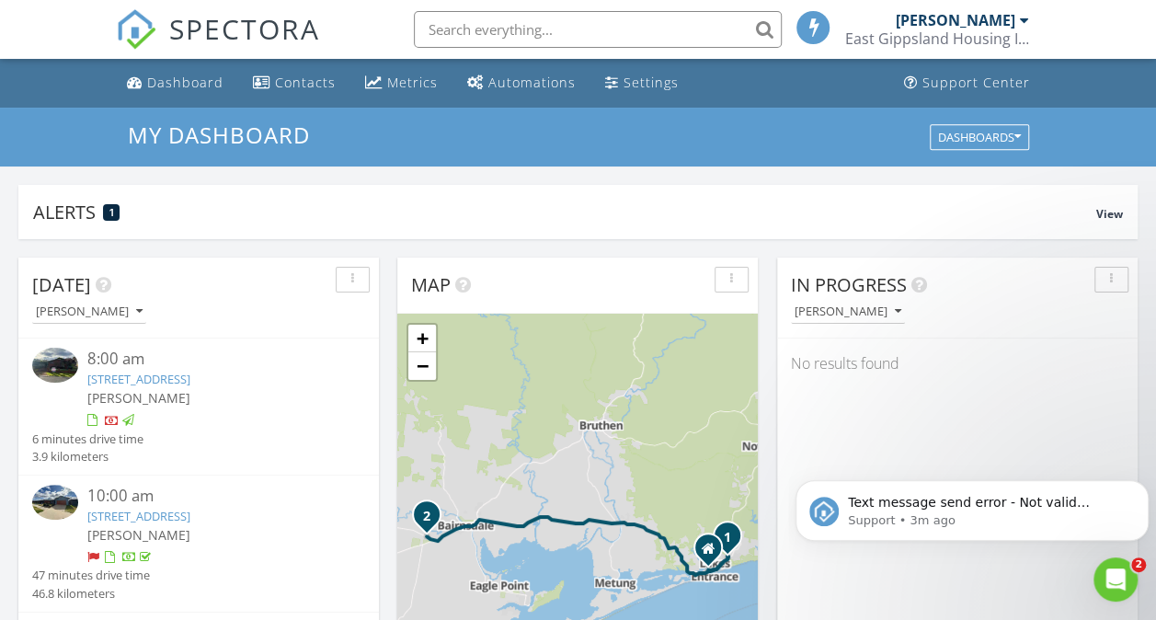
click at [113, 429] on div at bounding box center [112, 422] width 15 height 15
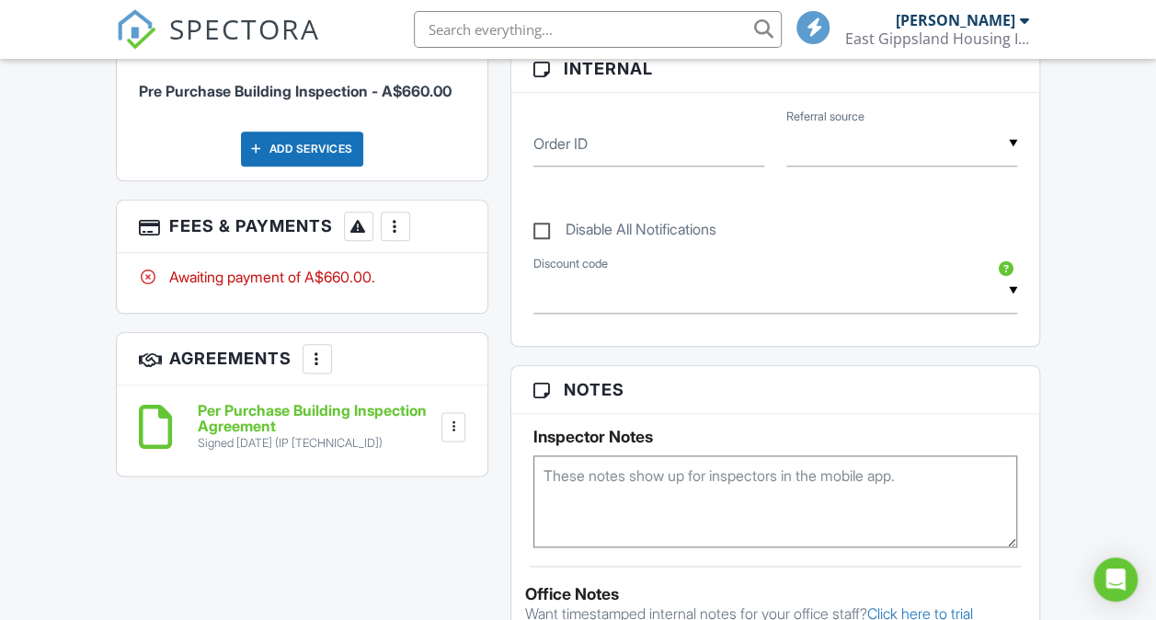
click at [401, 217] on div at bounding box center [395, 226] width 18 height 18
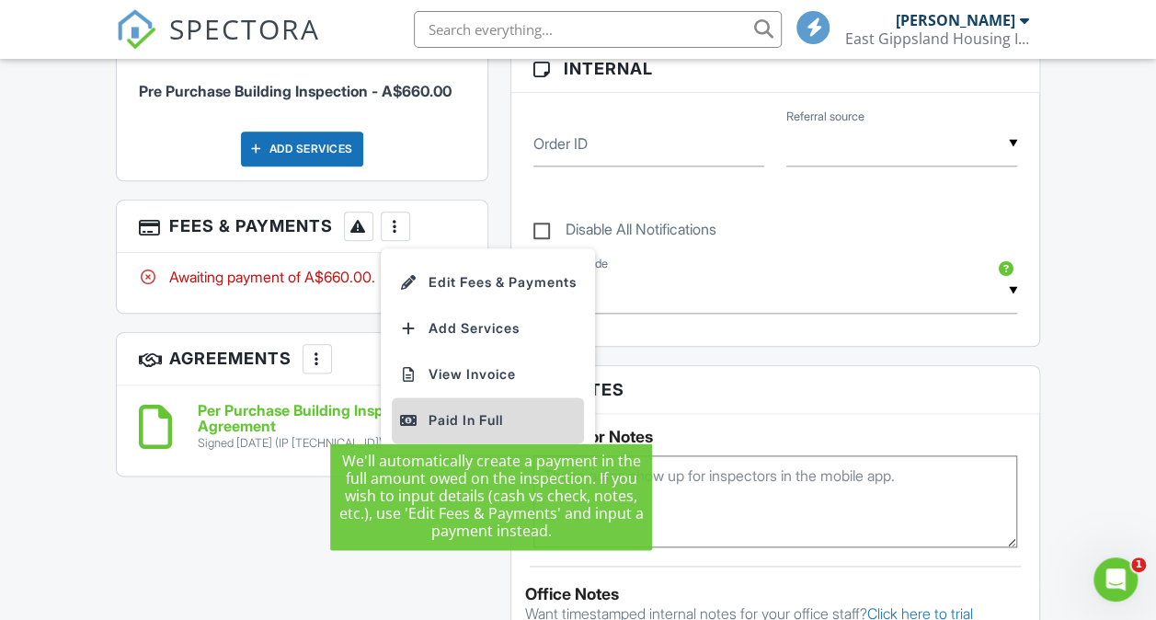
click at [463, 410] on div "Paid In Full" at bounding box center [487, 420] width 177 height 22
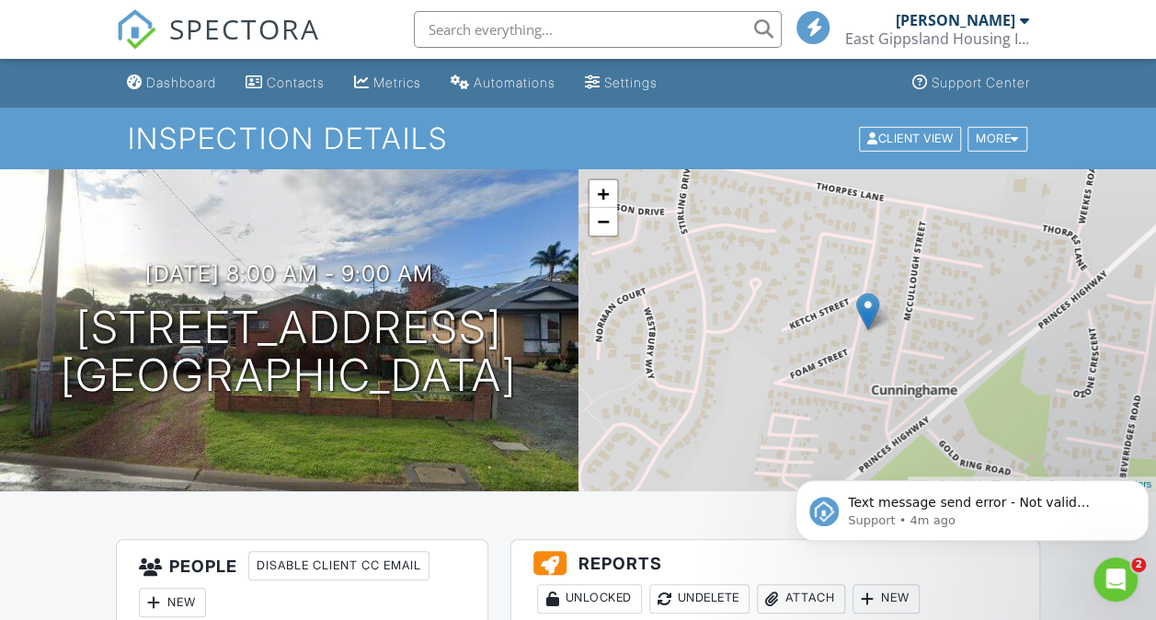
click at [530, 426] on div "[DATE] 8:00 am - 9:00 am [STREET_ADDRESS] [GEOGRAPHIC_DATA], [GEOGRAPHIC_DATA]" at bounding box center [289, 330] width 578 height 322
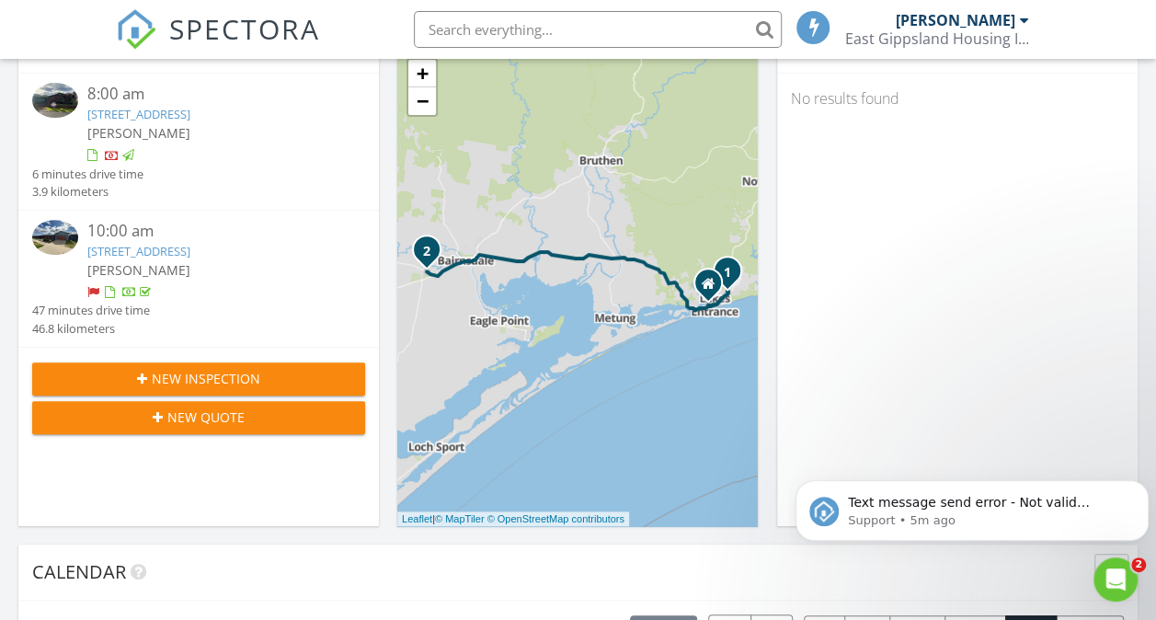
scroll to position [206, 0]
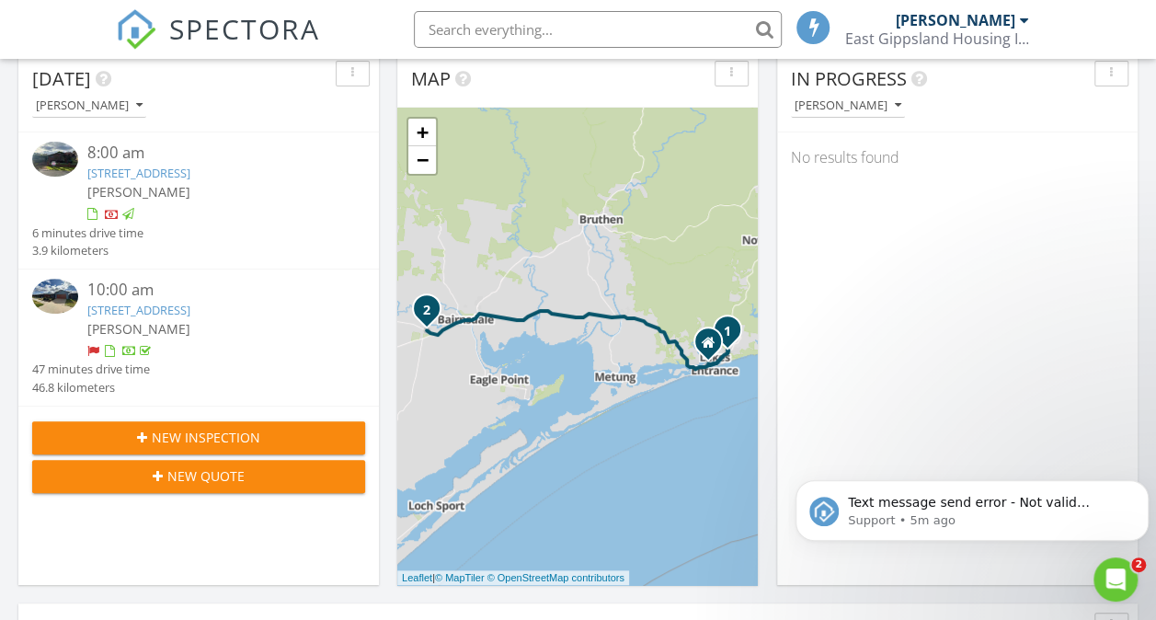
click at [182, 447] on span "New Inspection" at bounding box center [206, 437] width 109 height 19
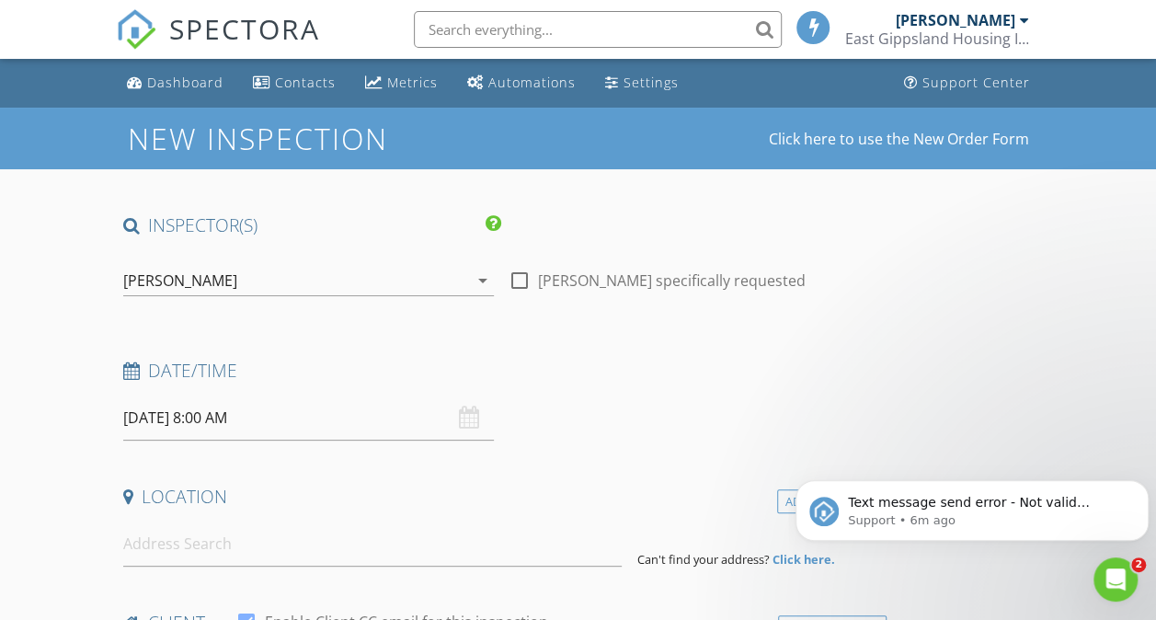
click at [349, 417] on div "[DATE] 8:00 AM" at bounding box center [308, 417] width 371 height 45
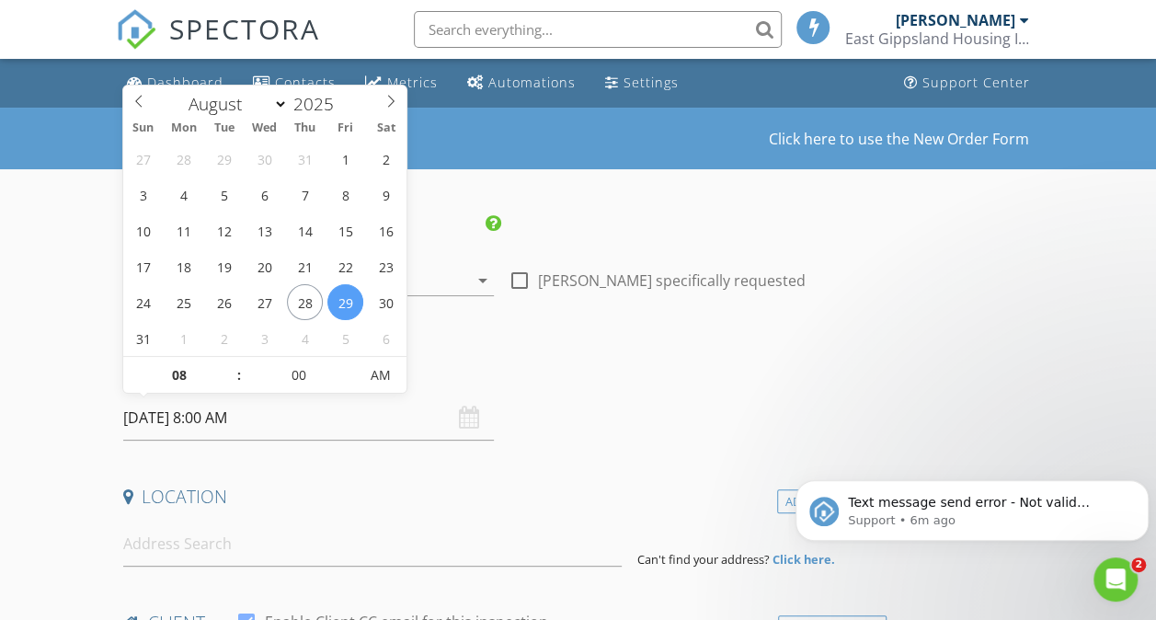
click at [275, 421] on input "[DATE] 8:00 AM" at bounding box center [308, 417] width 371 height 45
click at [331, 502] on h4 "Location" at bounding box center [501, 497] width 756 height 24
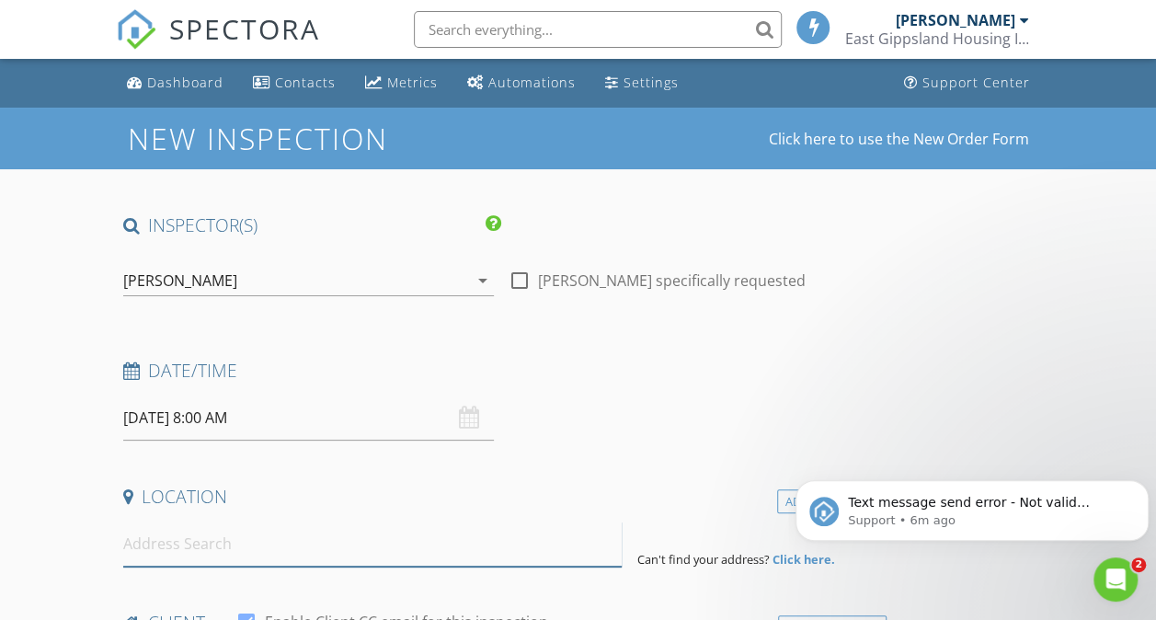
click at [208, 544] on input at bounding box center [372, 543] width 499 height 45
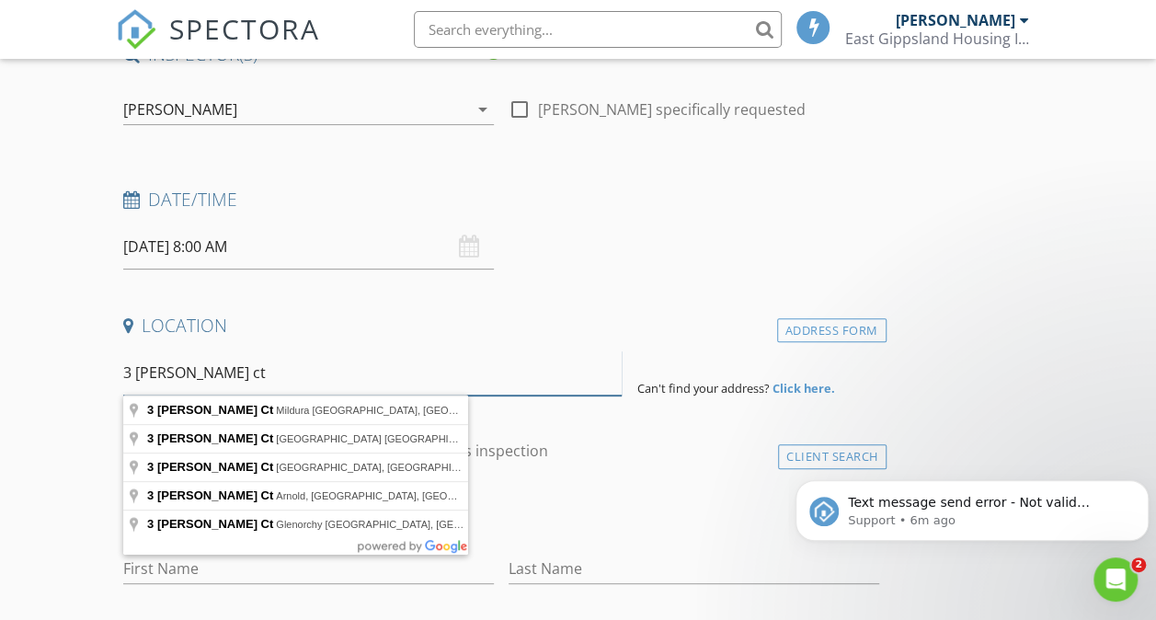
scroll to position [233, 0]
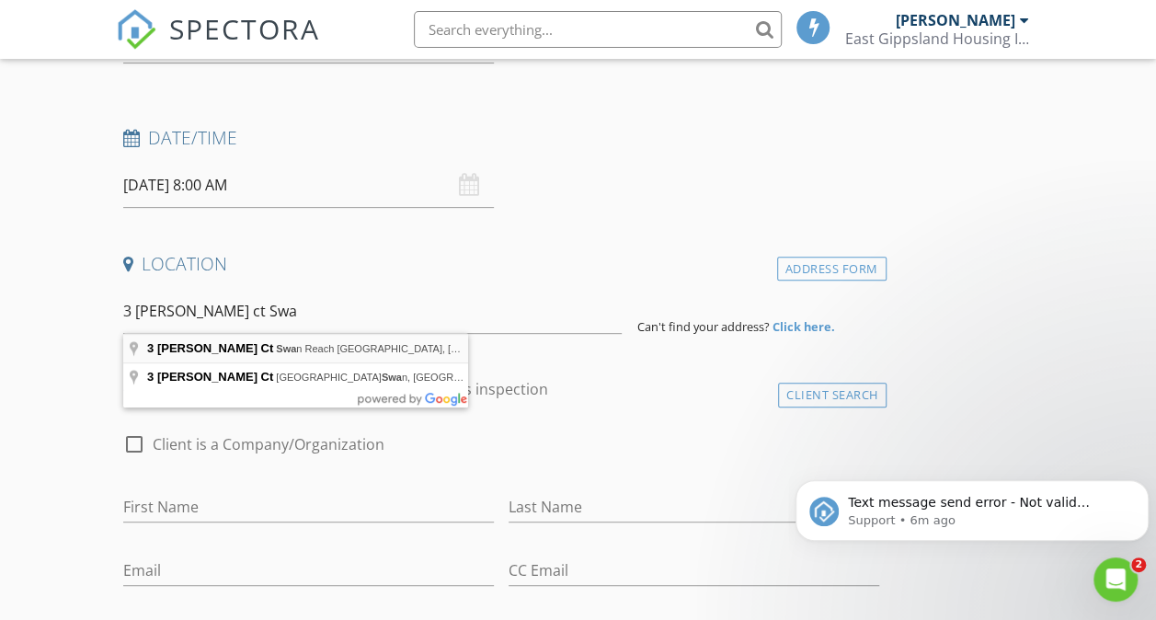
type input "3 Byrne Ct, Swan Reach VIC, Australia"
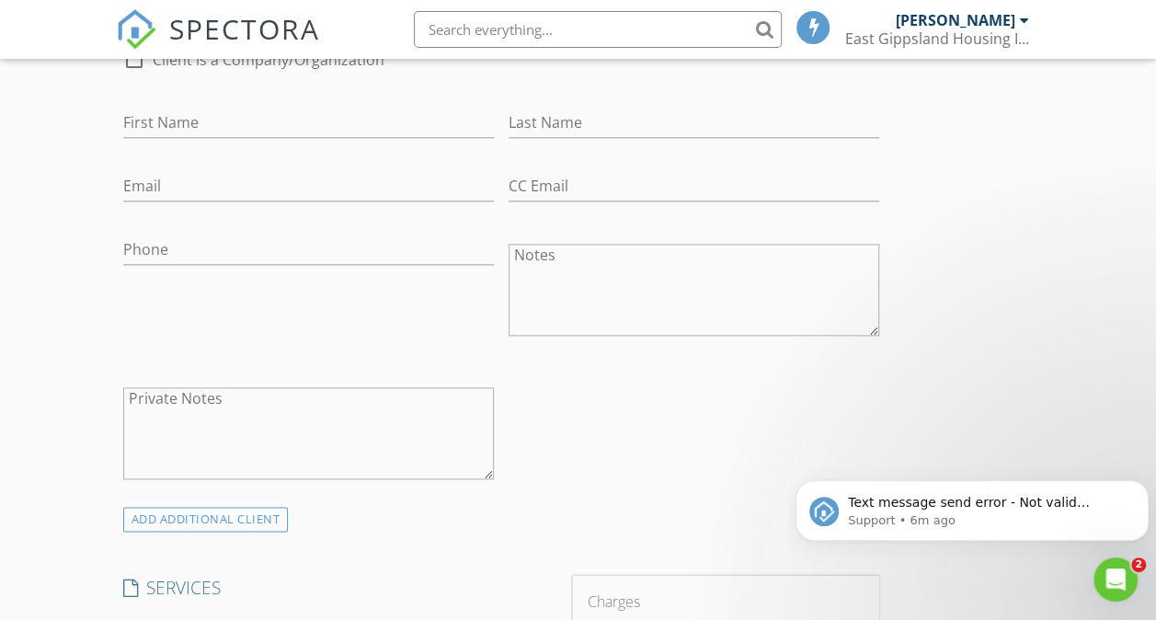
scroll to position [1017, 0]
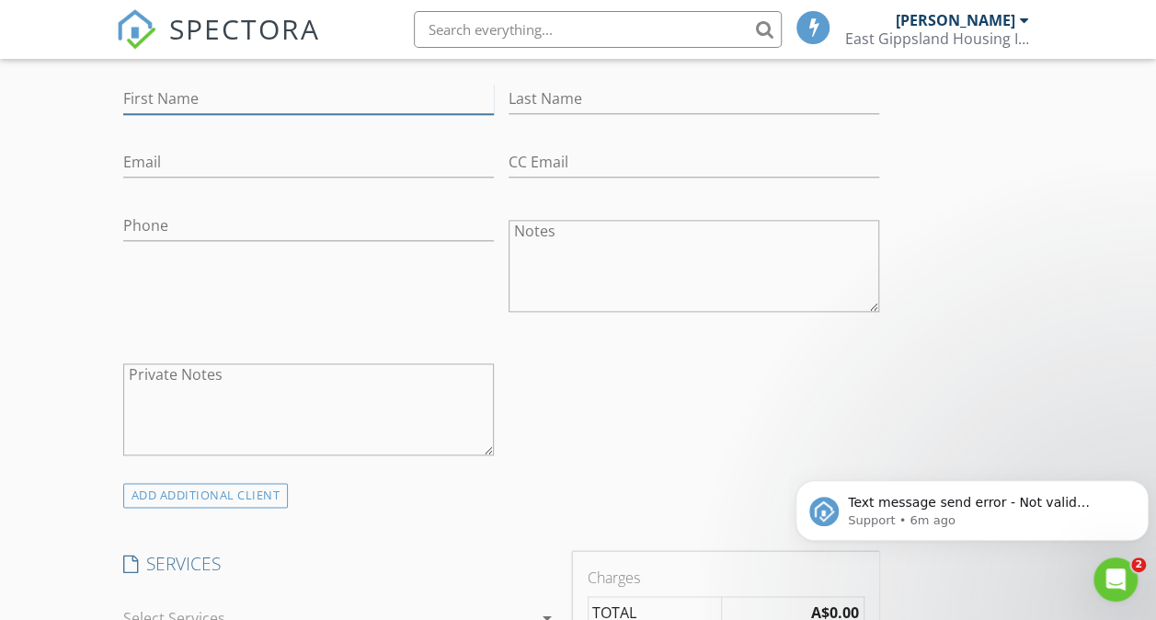
click at [166, 94] on input "First Name" at bounding box center [308, 99] width 371 height 30
type input "Lisa"
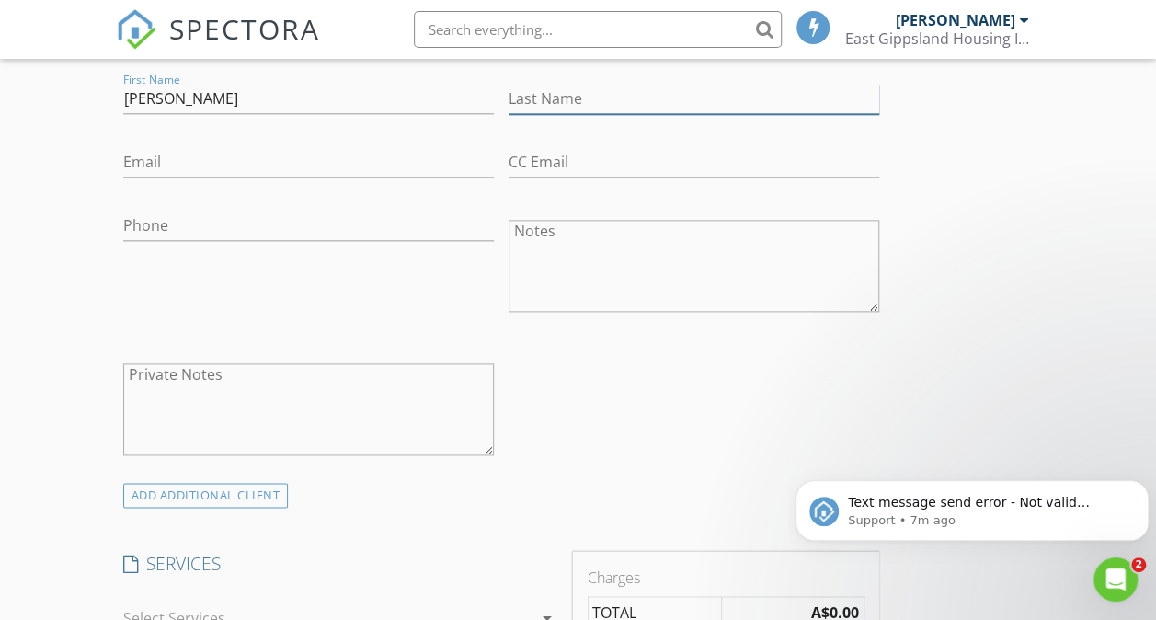
click at [508, 100] on input "Last Name" at bounding box center [693, 99] width 371 height 30
type input "Nolen"
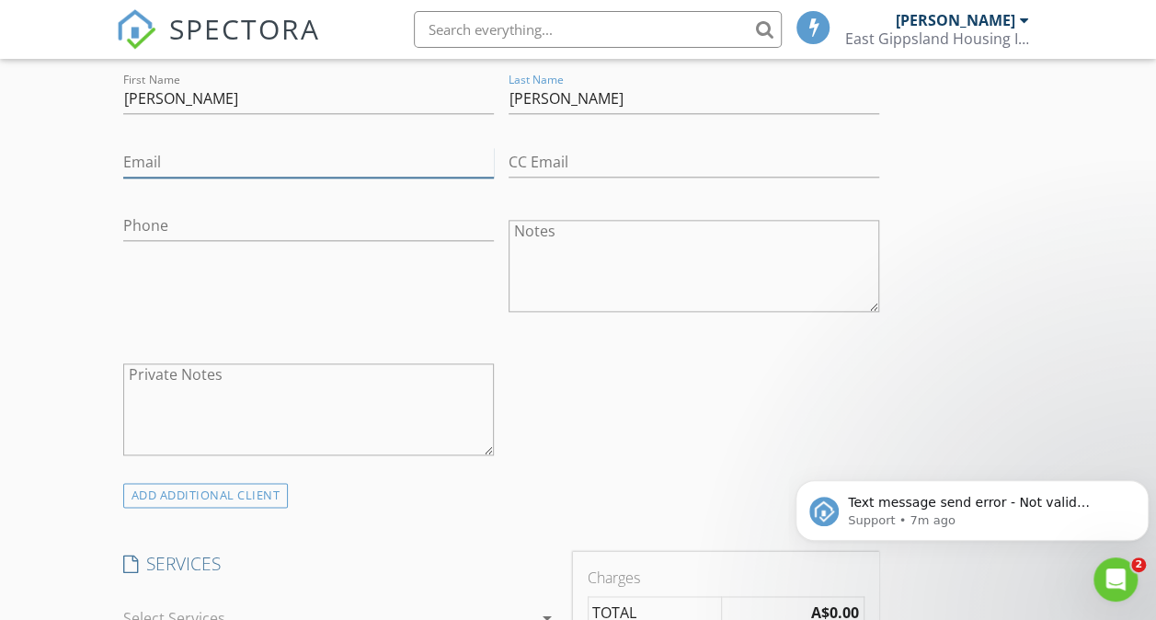
click at [271, 155] on input "Email" at bounding box center [308, 162] width 371 height 30
type input "lisaerinnolen@gmail.com"
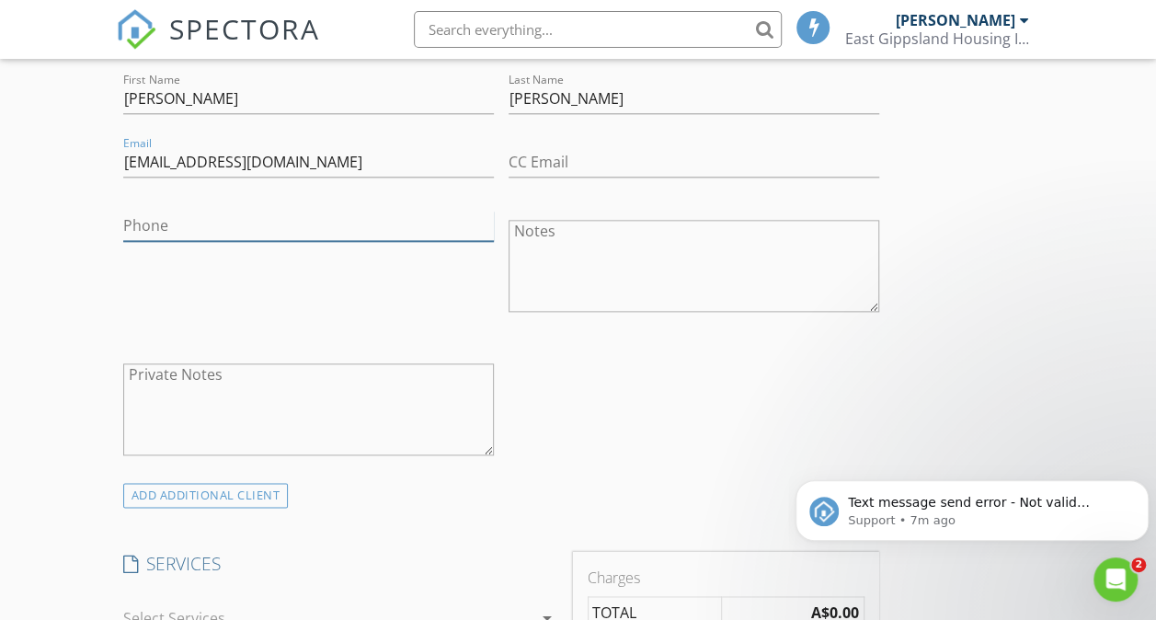
click at [230, 217] on input "Phone" at bounding box center [308, 226] width 371 height 30
type input "+610422304249"
click at [508, 162] on input "CC Email" at bounding box center [693, 162] width 371 height 30
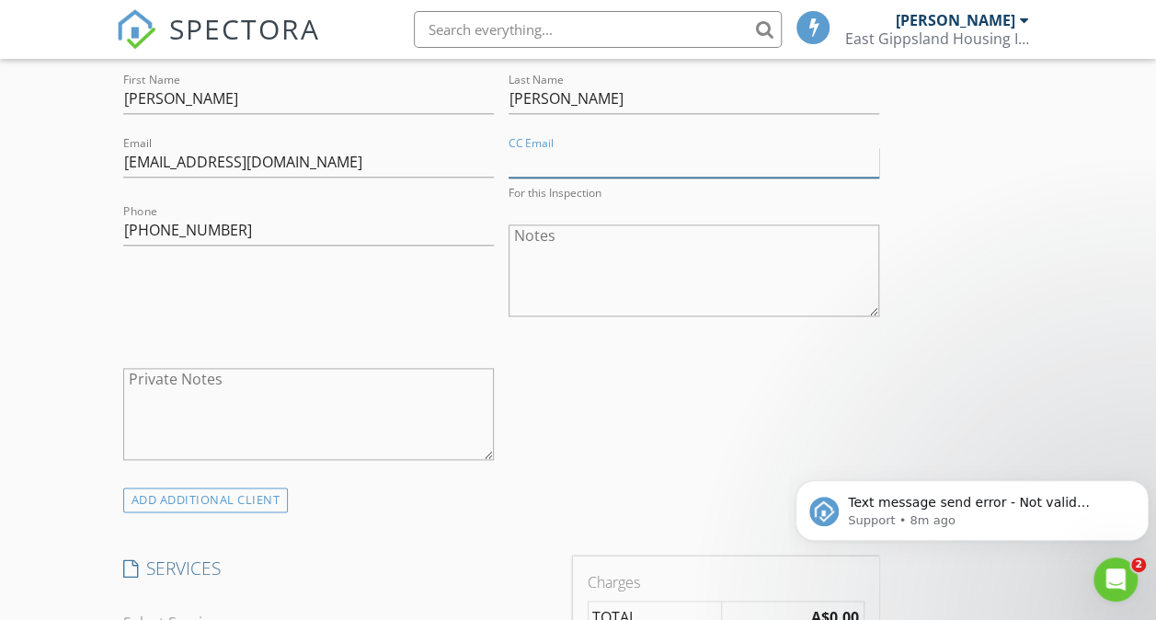
type input "steve.eghi@gmail.com"
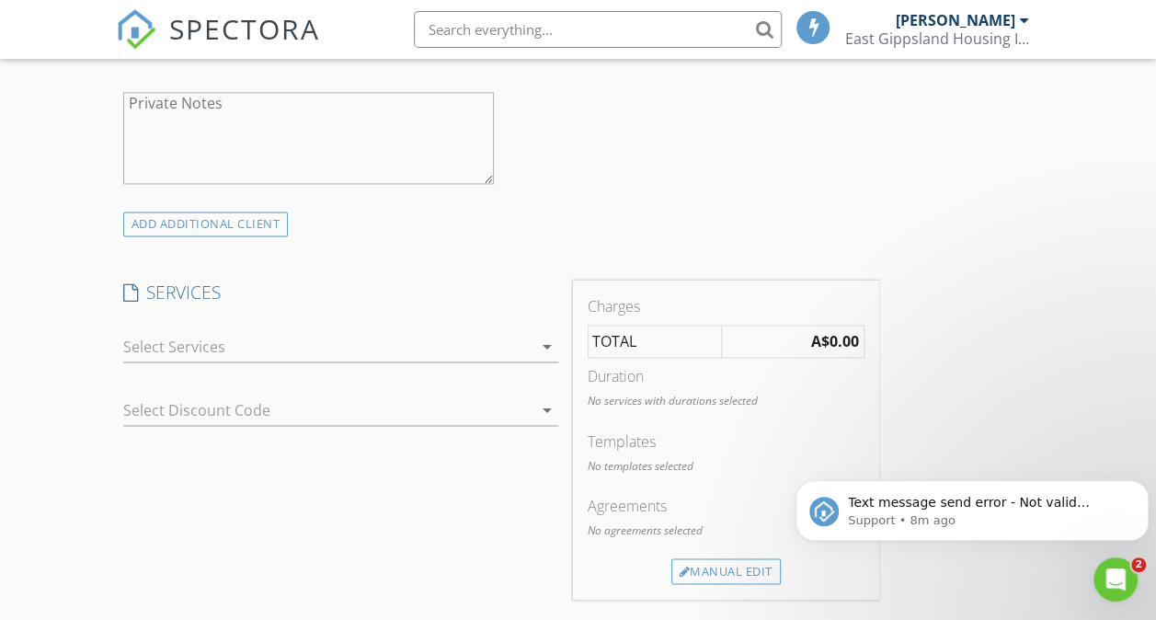
scroll to position [1311, 0]
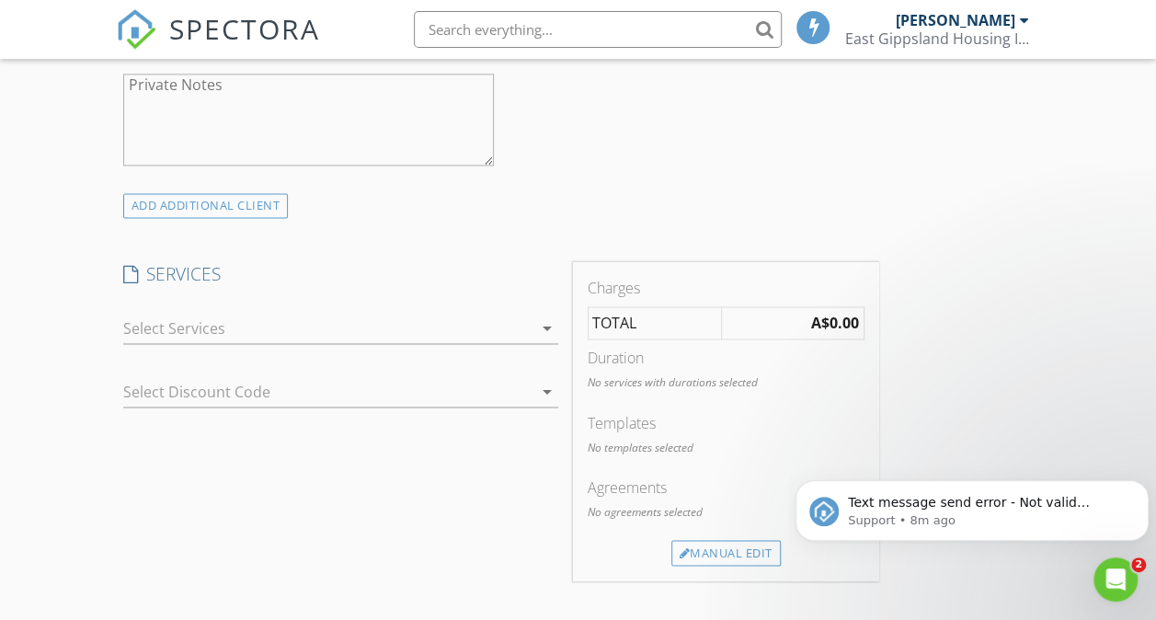
click at [536, 321] on icon "arrow_drop_down" at bounding box center [547, 328] width 22 height 22
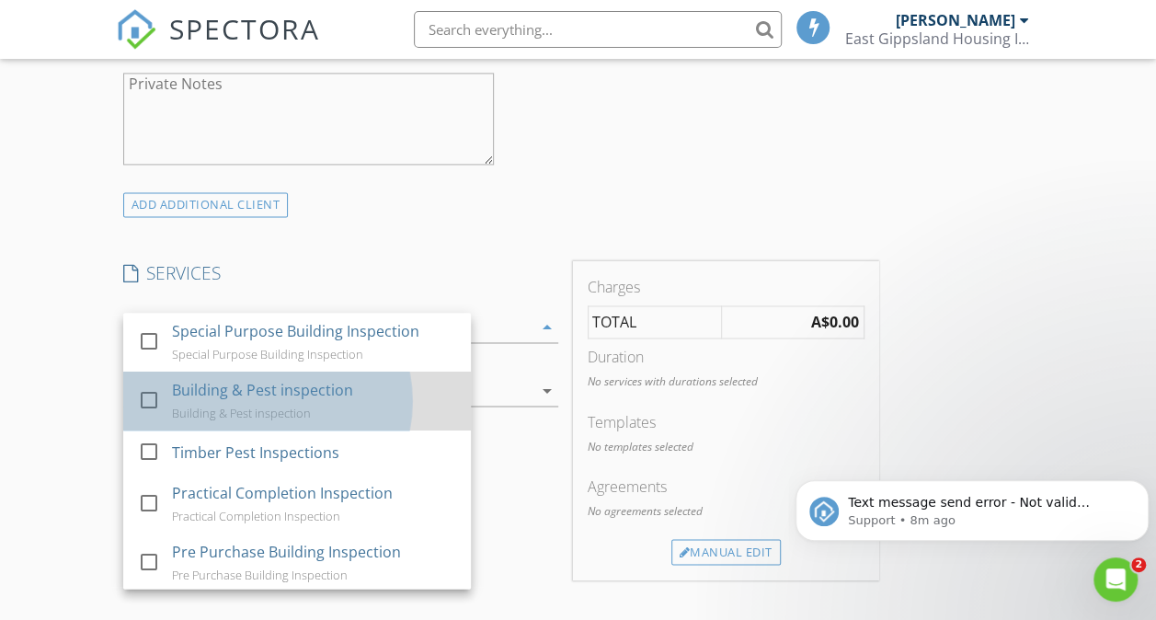
click at [306, 421] on div "Building & Pest inspection Building & Pest inspection" at bounding box center [314, 400] width 284 height 59
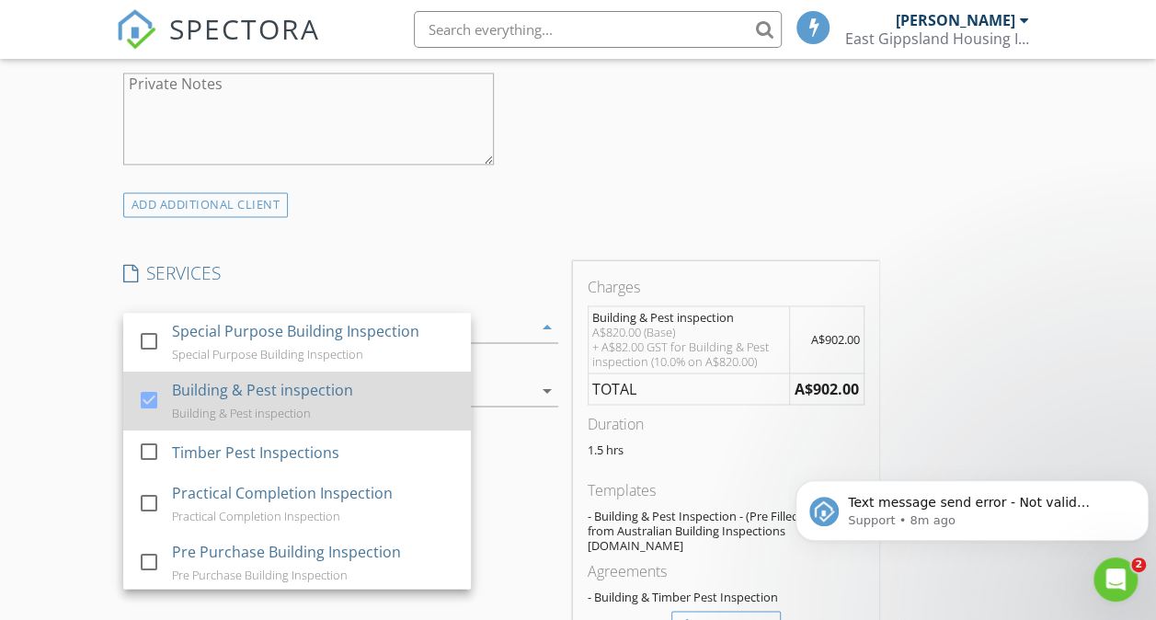
click at [312, 401] on div "Building & Pest inspection" at bounding box center [262, 390] width 181 height 22
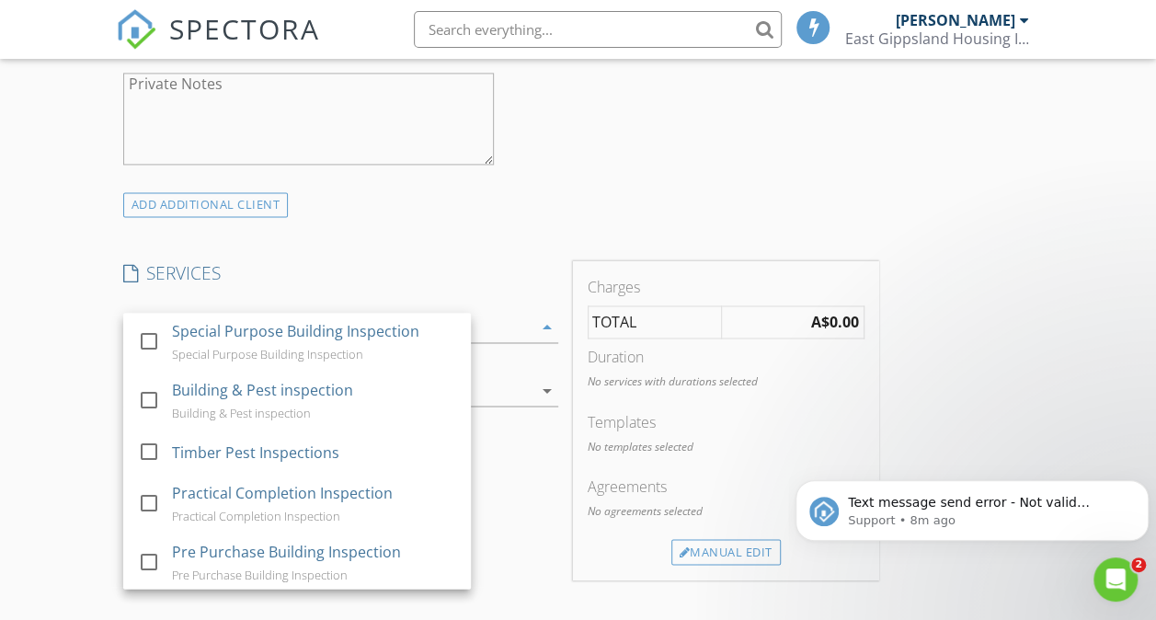
scroll to position [26, 0]
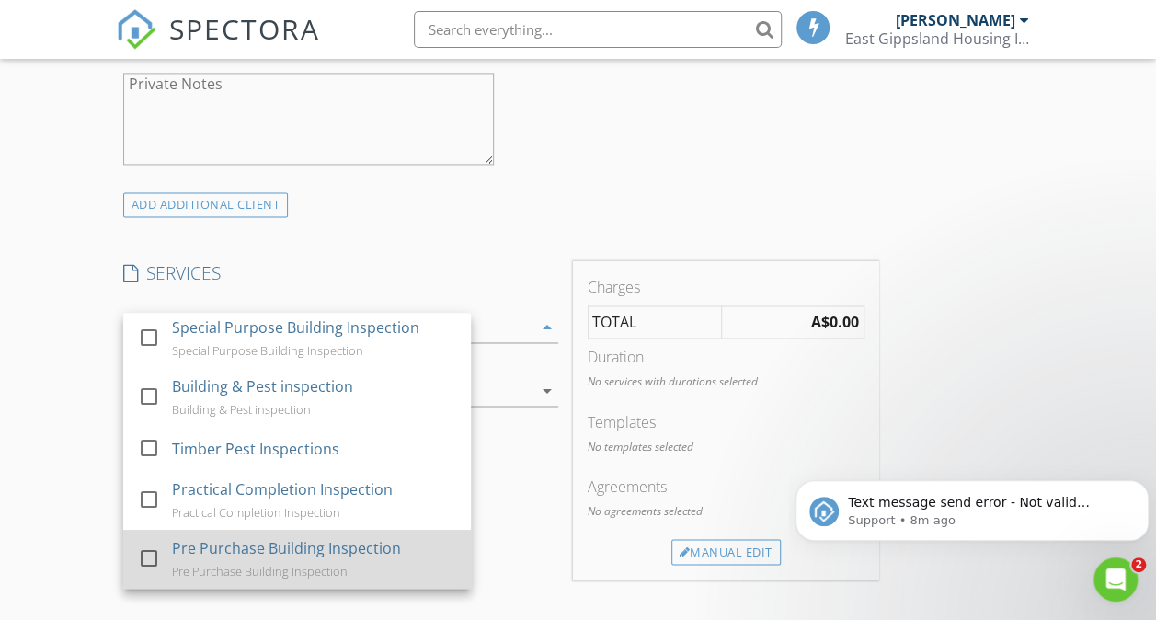
click at [335, 555] on div "Pre Purchase Building Inspection" at bounding box center [286, 548] width 229 height 22
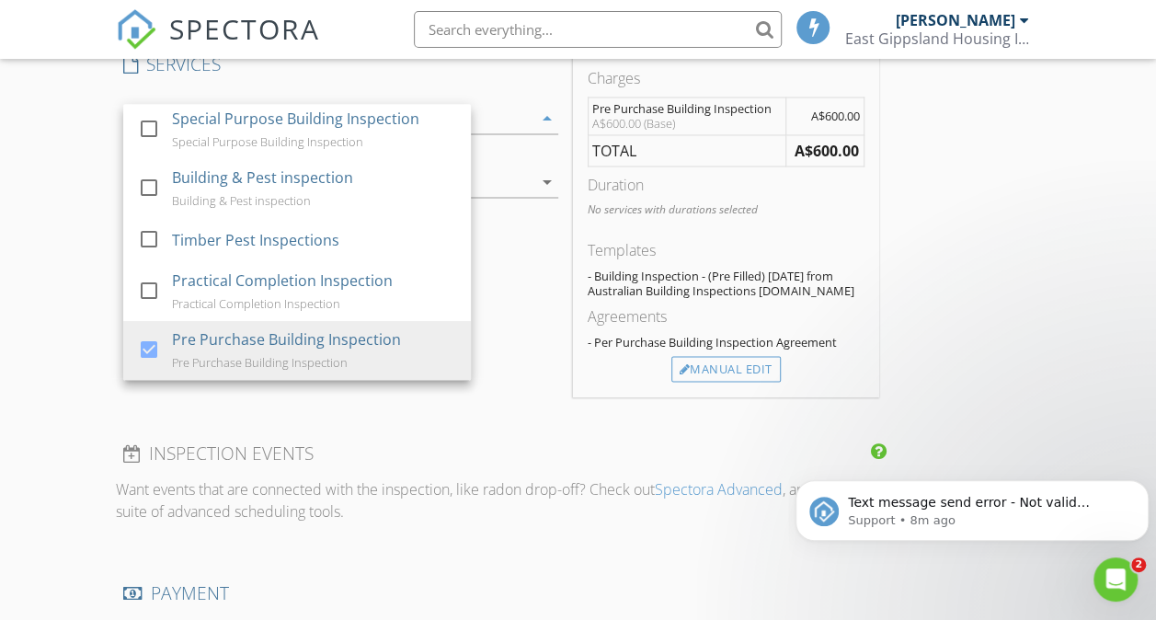
scroll to position [1541, 0]
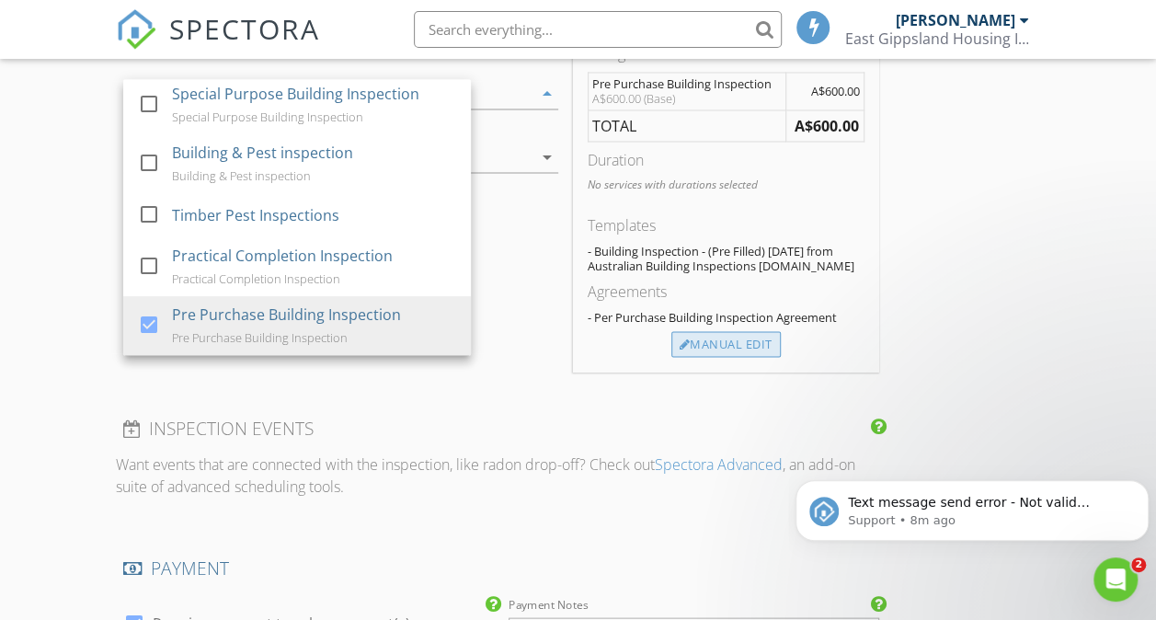
click at [671, 357] on div "Manual Edit" at bounding box center [725, 344] width 109 height 26
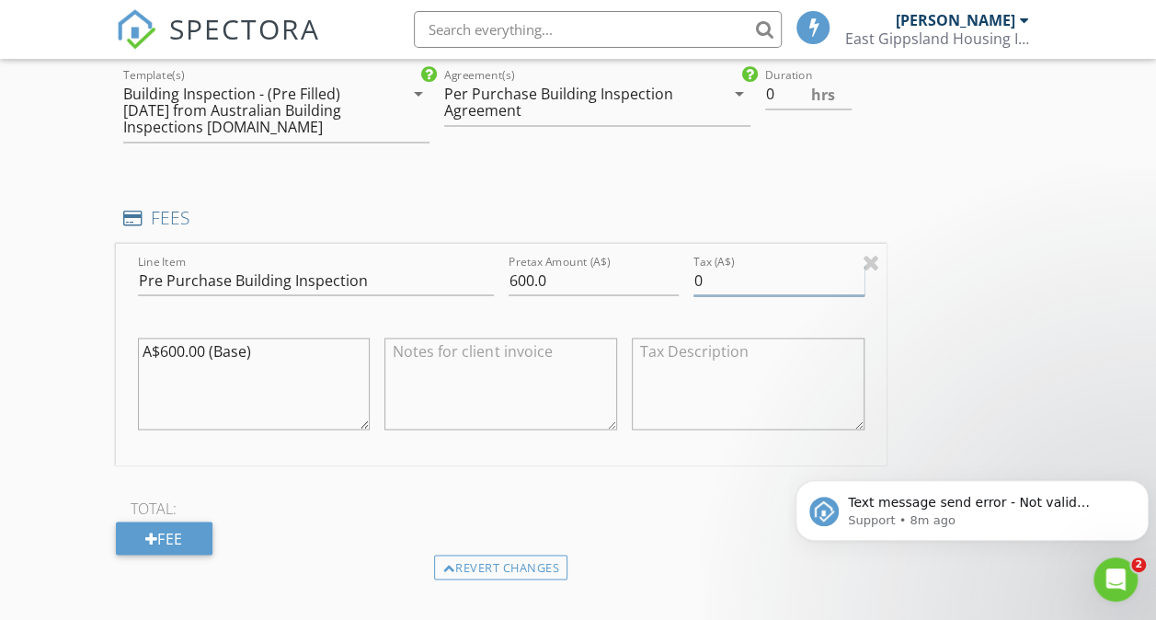
click at [693, 292] on input "0" at bounding box center [778, 280] width 170 height 30
click at [693, 294] on input "060.00" at bounding box center [778, 280] width 170 height 30
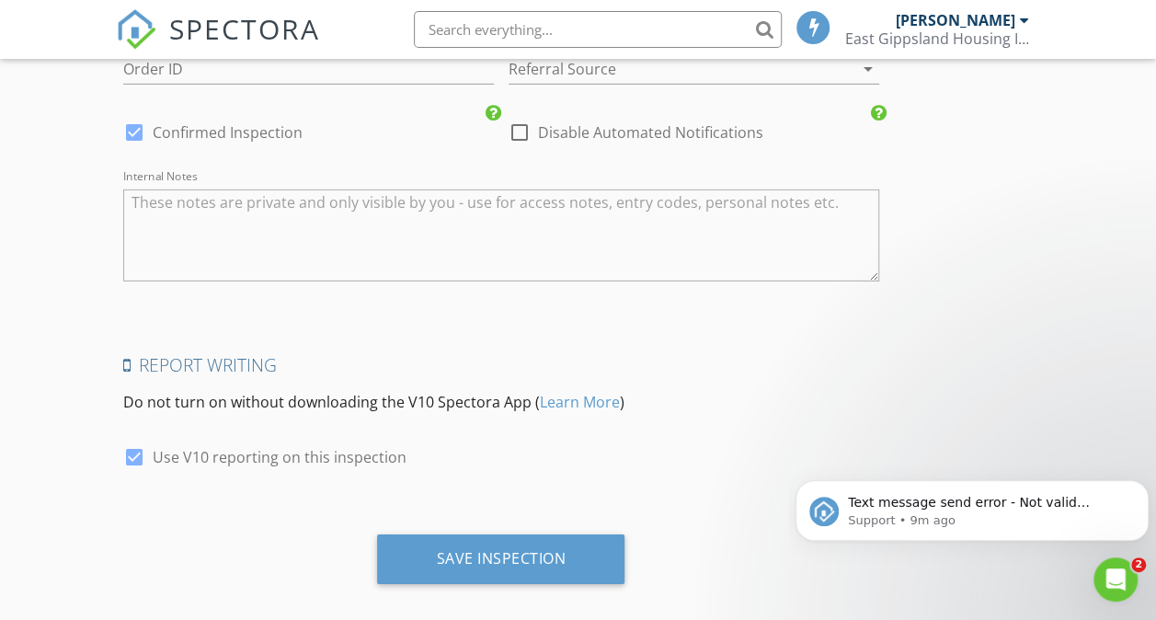
scroll to position [2897, 0]
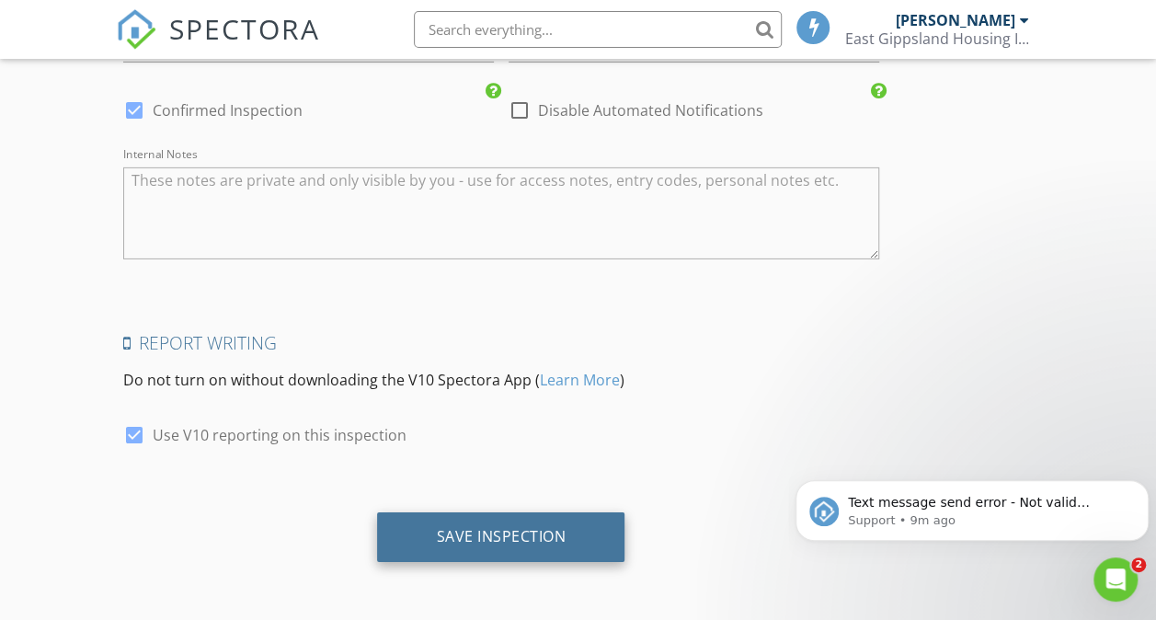
type input "60.00"
click at [441, 546] on div "Save Inspection" at bounding box center [500, 537] width 247 height 50
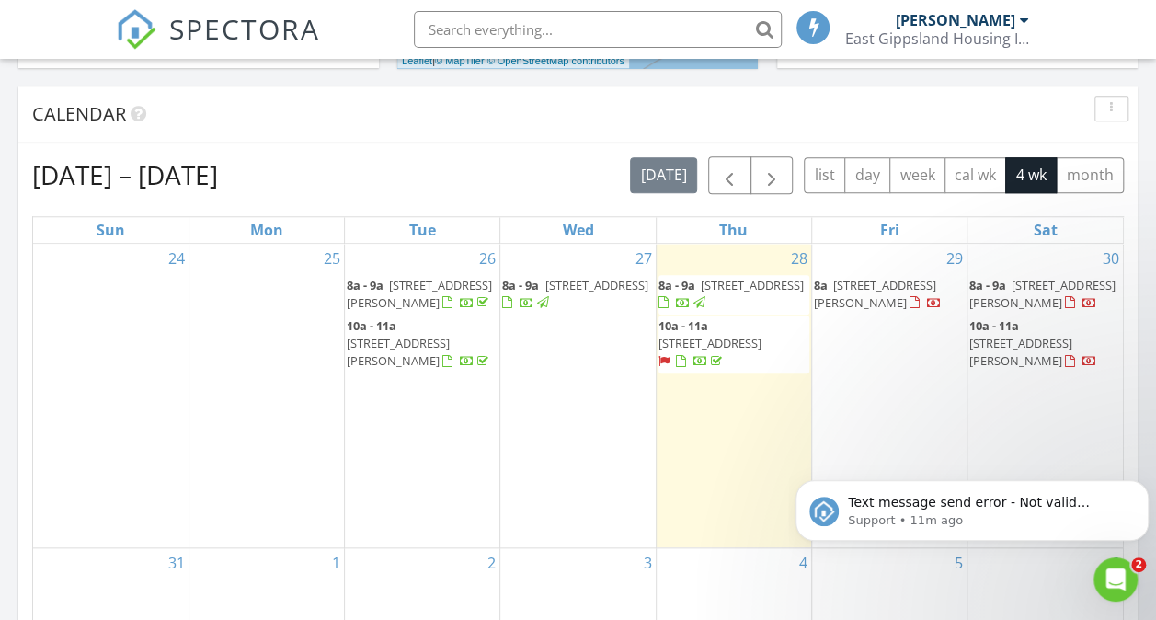
scroll to position [666, 0]
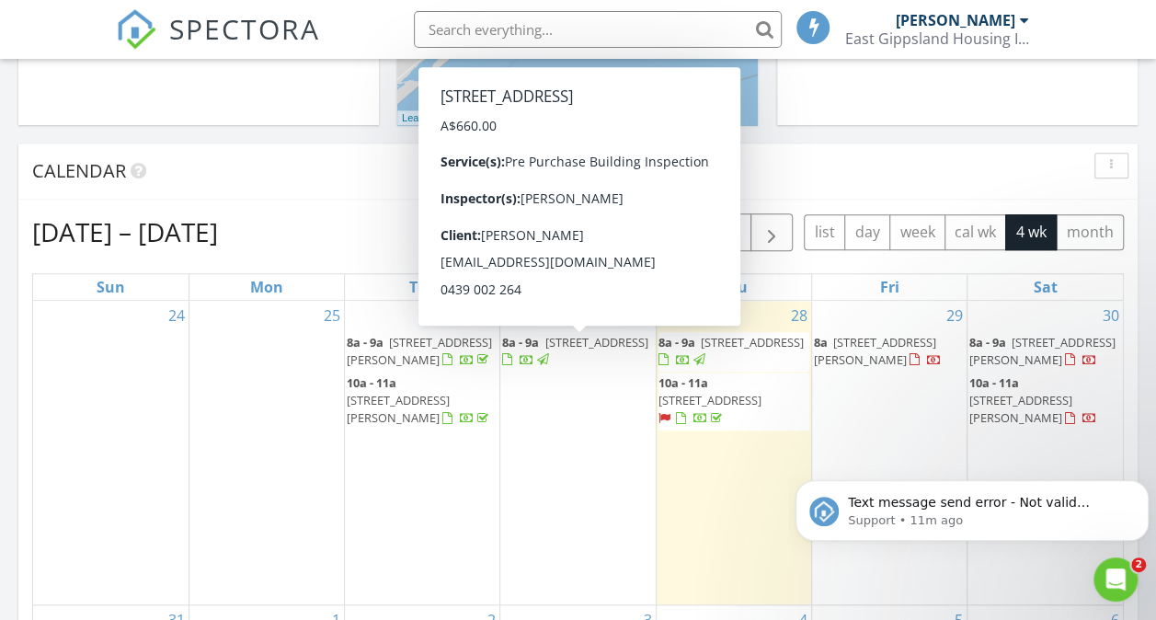
click at [543, 366] on div at bounding box center [543, 360] width 12 height 12
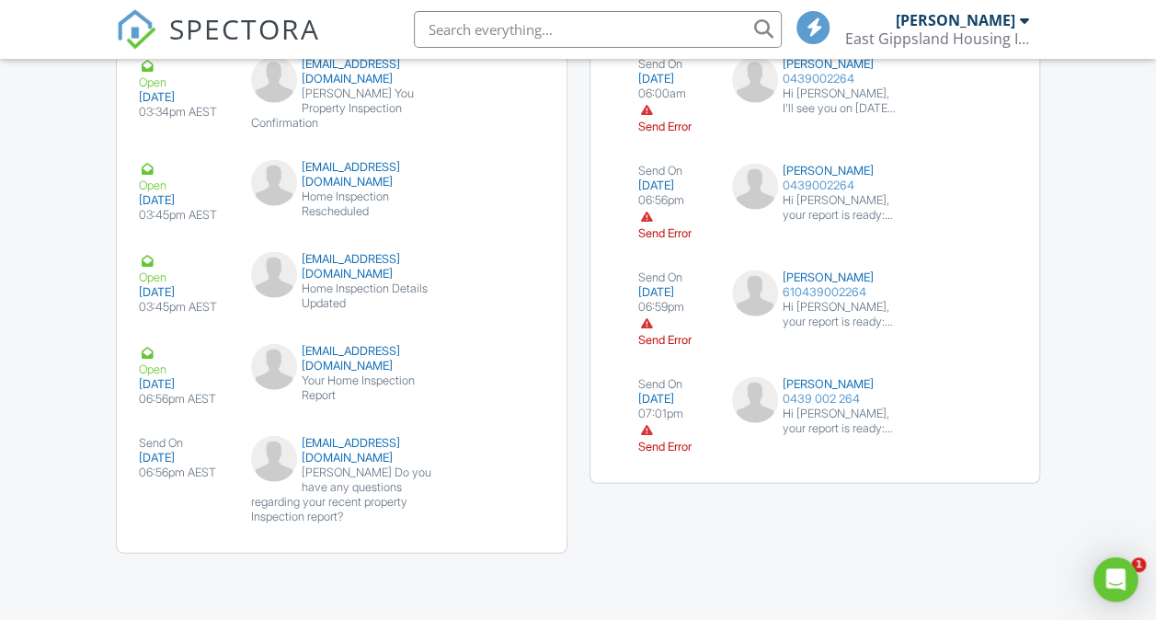
scroll to position [1768, 0]
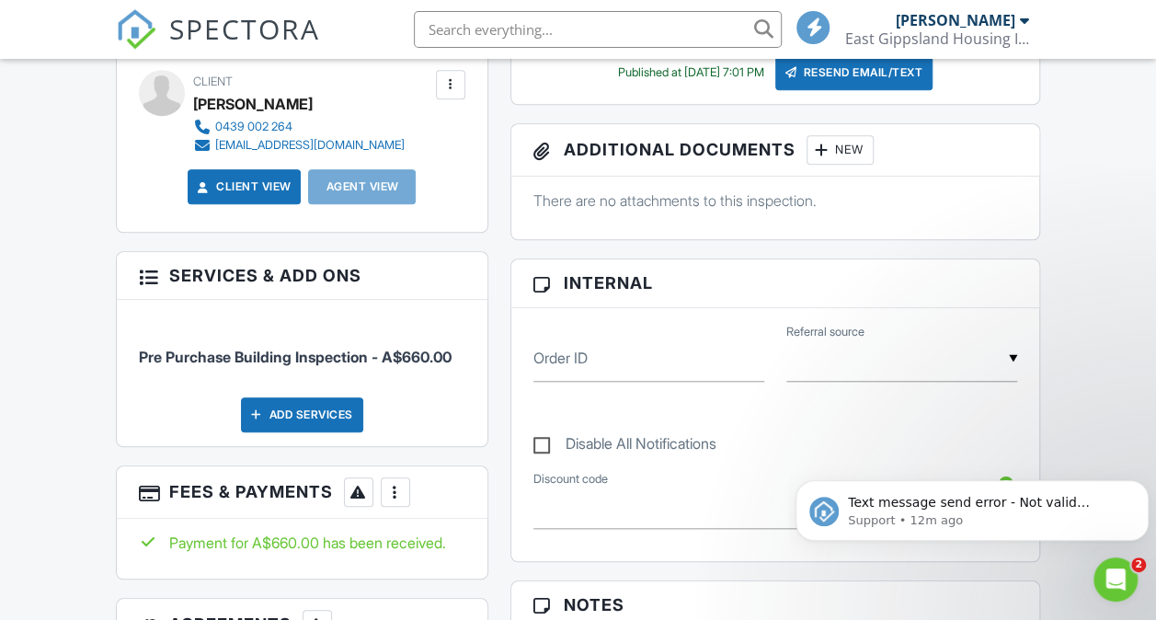
scroll to position [143, 0]
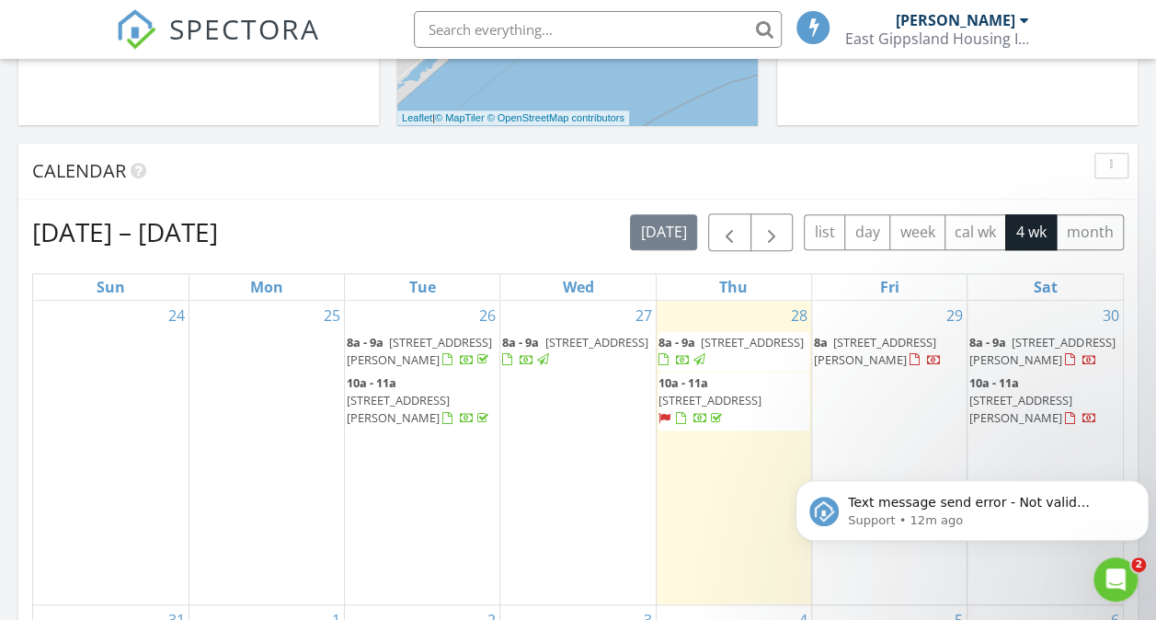
click at [702, 428] on div at bounding box center [700, 420] width 15 height 15
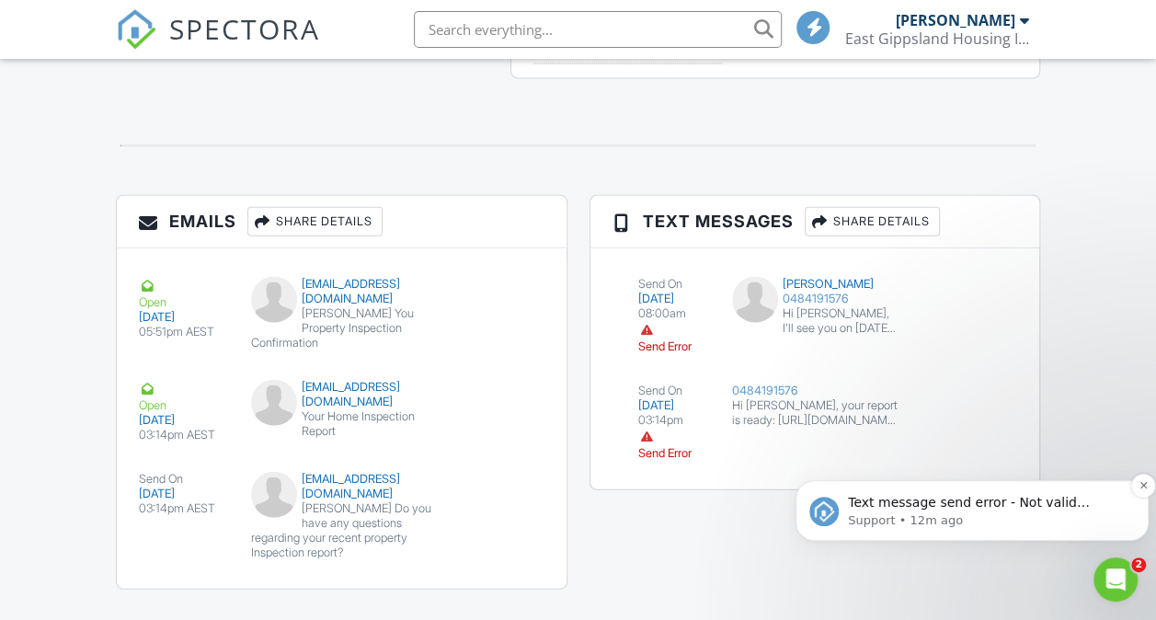
click at [1022, 513] on p "Support • 12m ago" at bounding box center [987, 520] width 278 height 17
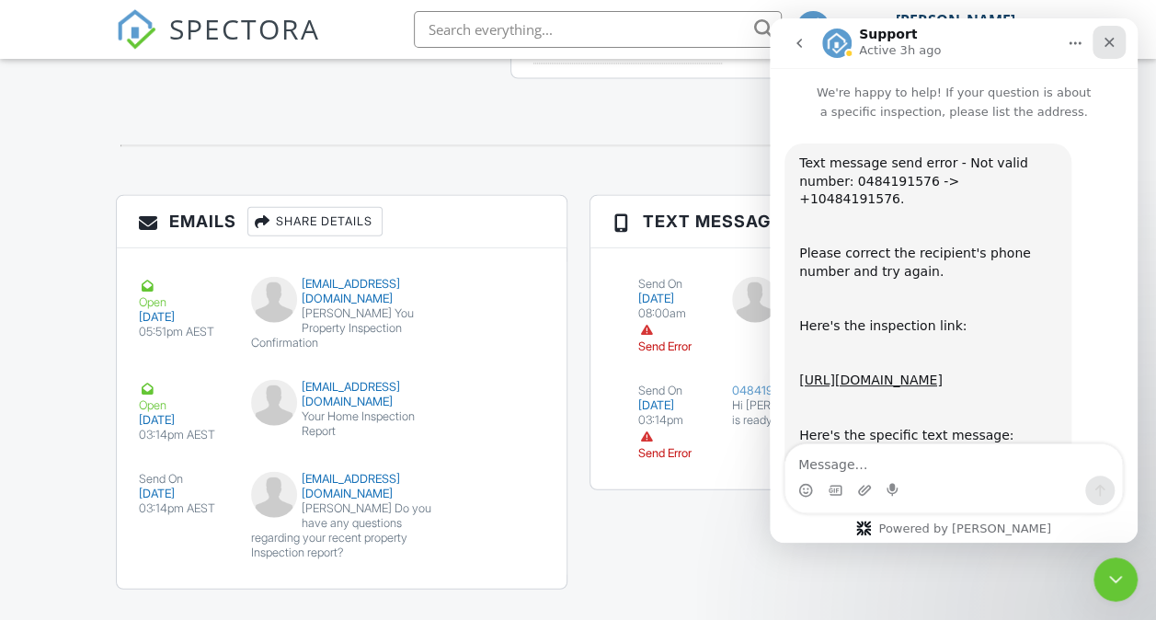
click at [1108, 48] on icon "Close" at bounding box center [1109, 42] width 15 height 15
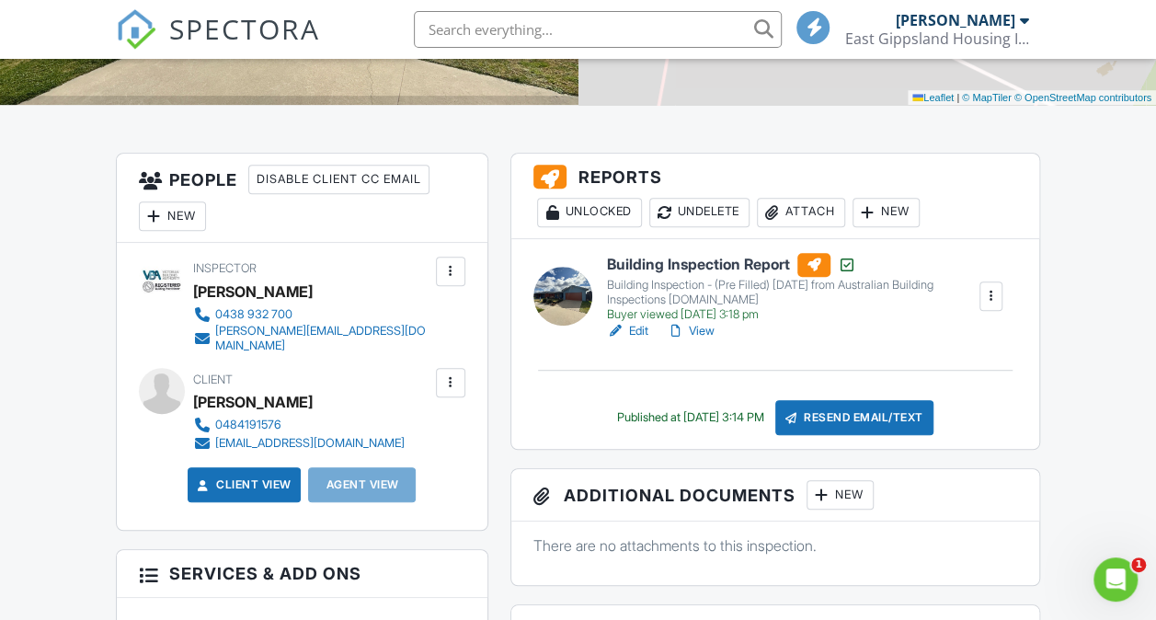
scroll to position [206, 0]
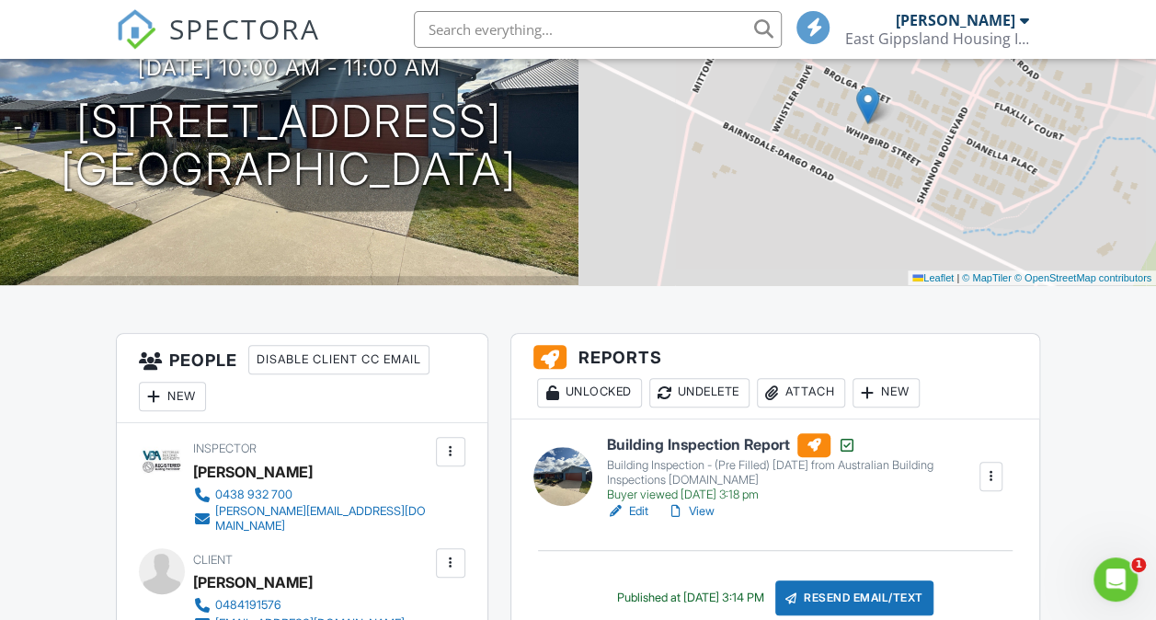
click at [447, 452] on div at bounding box center [450, 451] width 18 height 18
click at [226, 493] on div "0438 932 700" at bounding box center [253, 494] width 77 height 15
click at [840, 191] on div "+ − Leaflet | © MapTiler © OpenStreetMap contributors" at bounding box center [867, 124] width 578 height 322
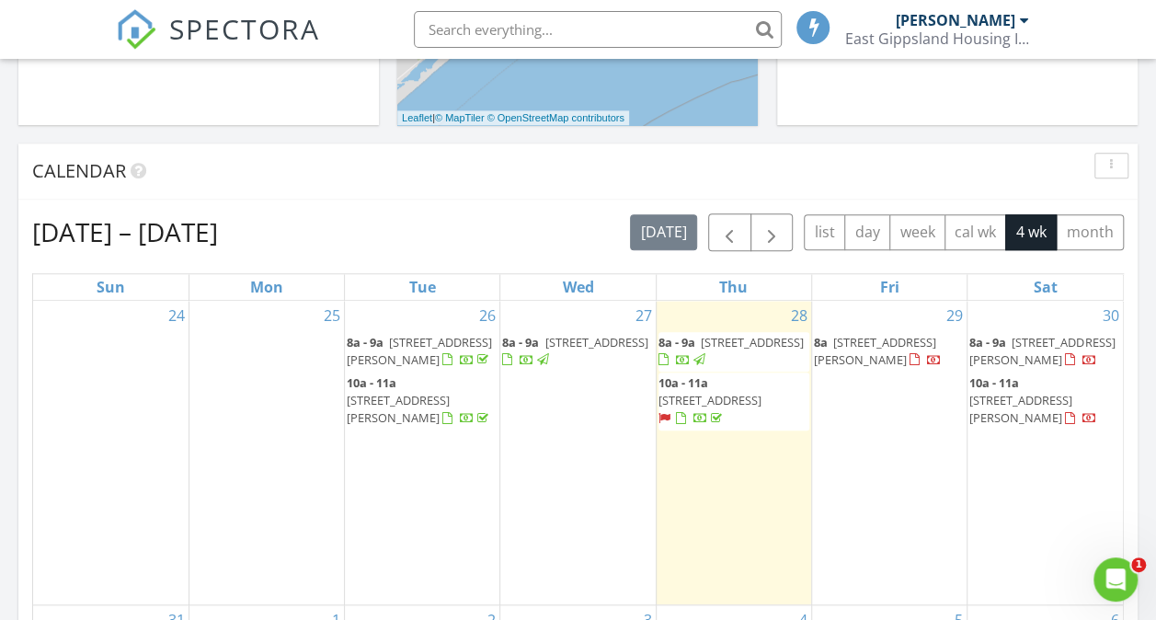
click at [541, 366] on div at bounding box center [543, 360] width 12 height 12
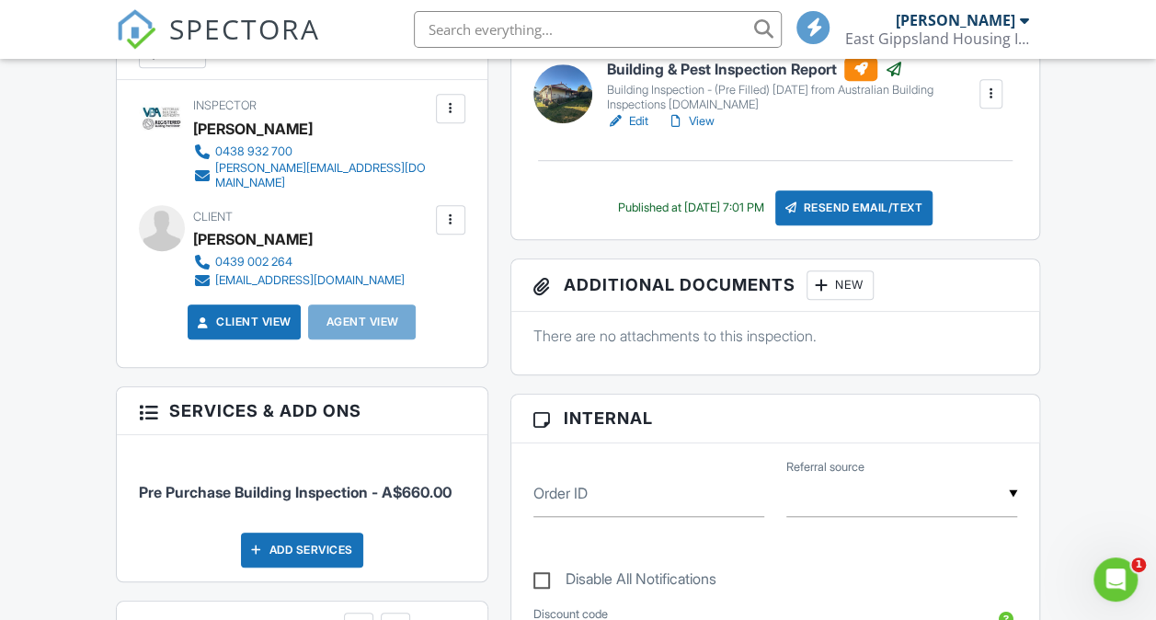
scroll to position [561, 0]
